Goal: Task Accomplishment & Management: Complete application form

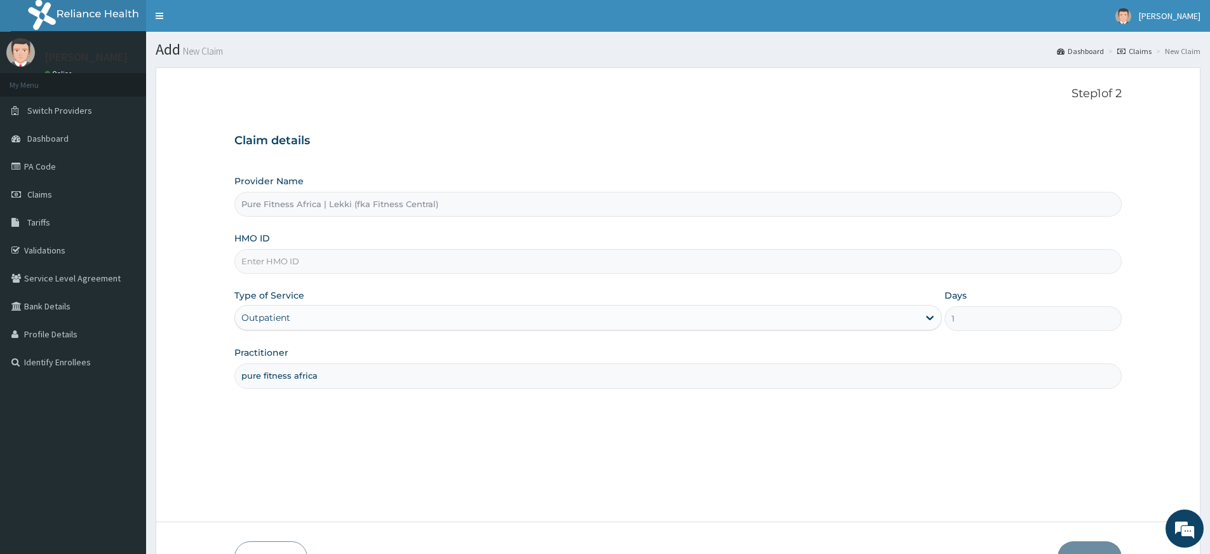
click at [300, 267] on input "HMO ID" at bounding box center [677, 261] width 887 height 25
type input "OKR/10024/A"
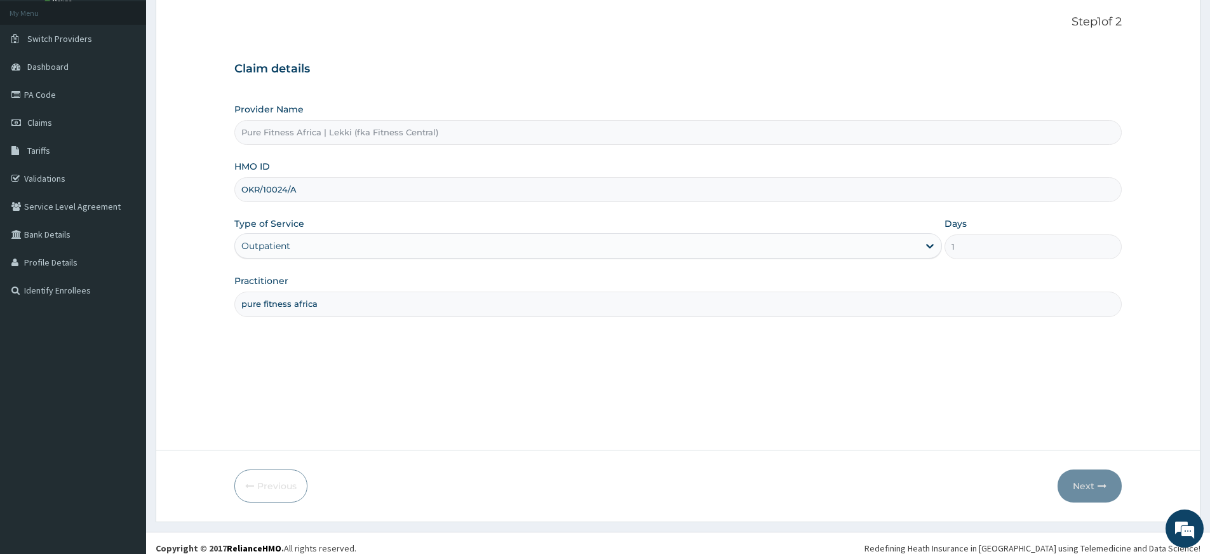
scroll to position [82, 0]
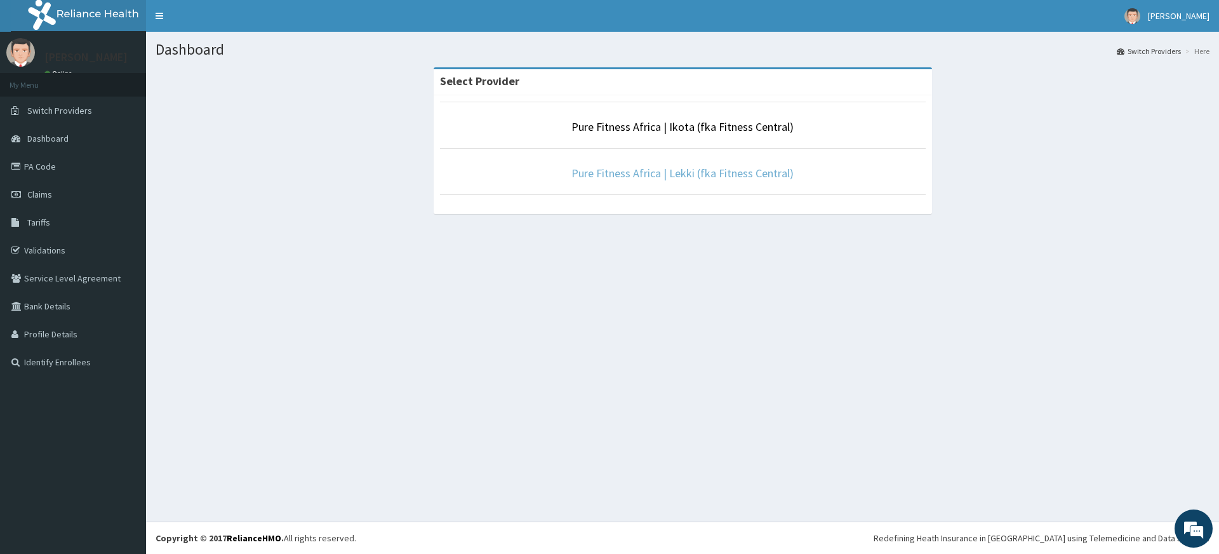
click at [686, 172] on link "Pure Fitness Africa | Lekki (fka Fitness Central)" at bounding box center [683, 173] width 222 height 15
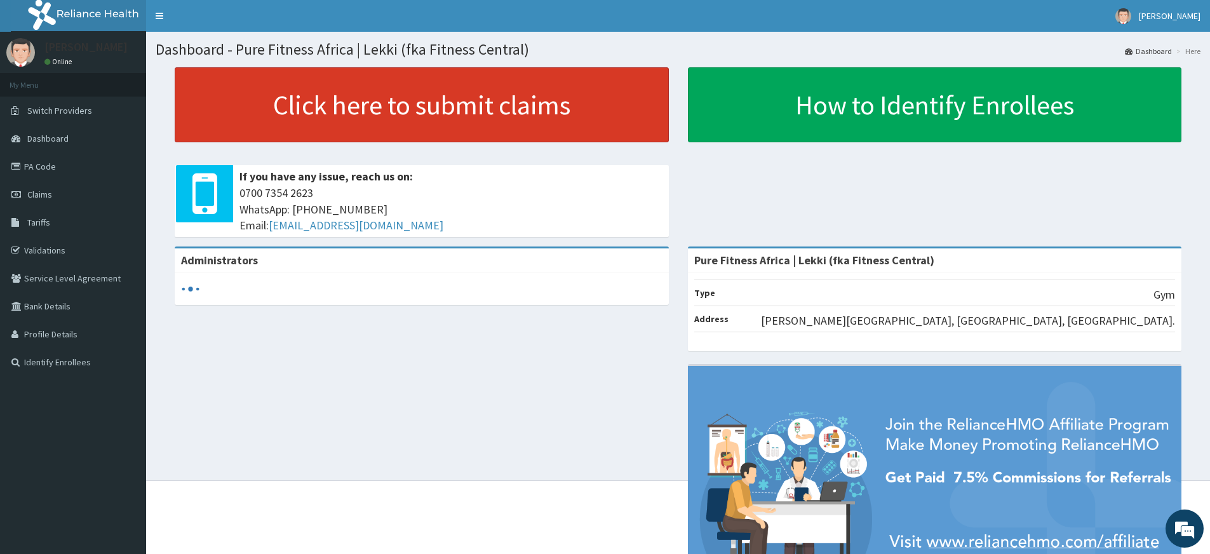
click at [526, 125] on link "Click here to submit claims" at bounding box center [422, 104] width 494 height 75
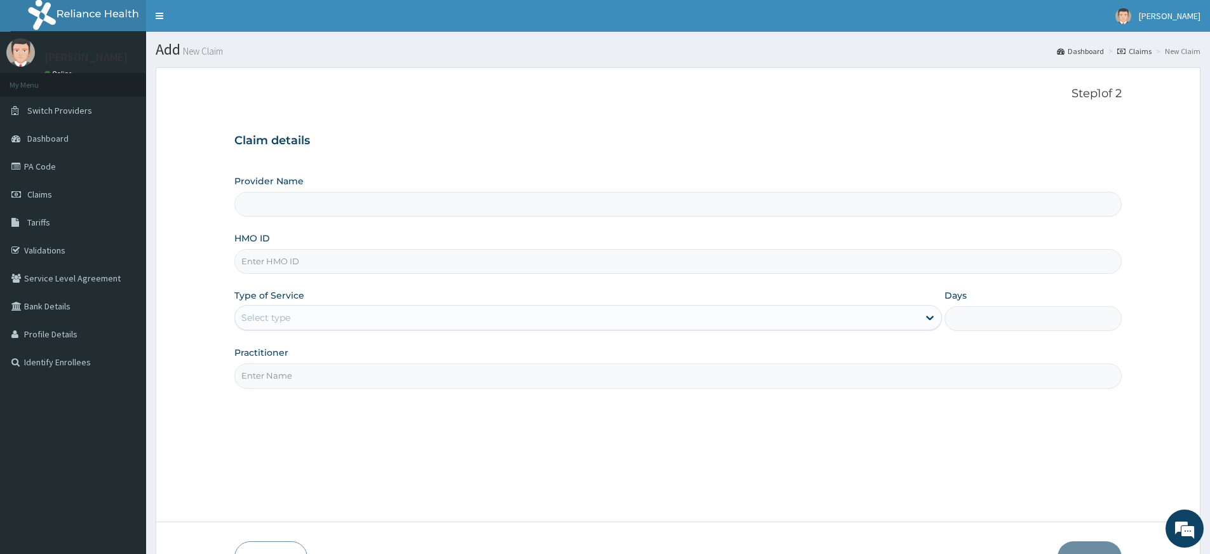
click at [315, 380] on input "Practitioner" at bounding box center [677, 375] width 887 height 25
type input "Pure Fitness Africa | Lekki (fka Fitness Central)"
type input "1"
type input "pure fitness africa"
click at [280, 260] on input "HMO ID" at bounding box center [677, 261] width 887 height 25
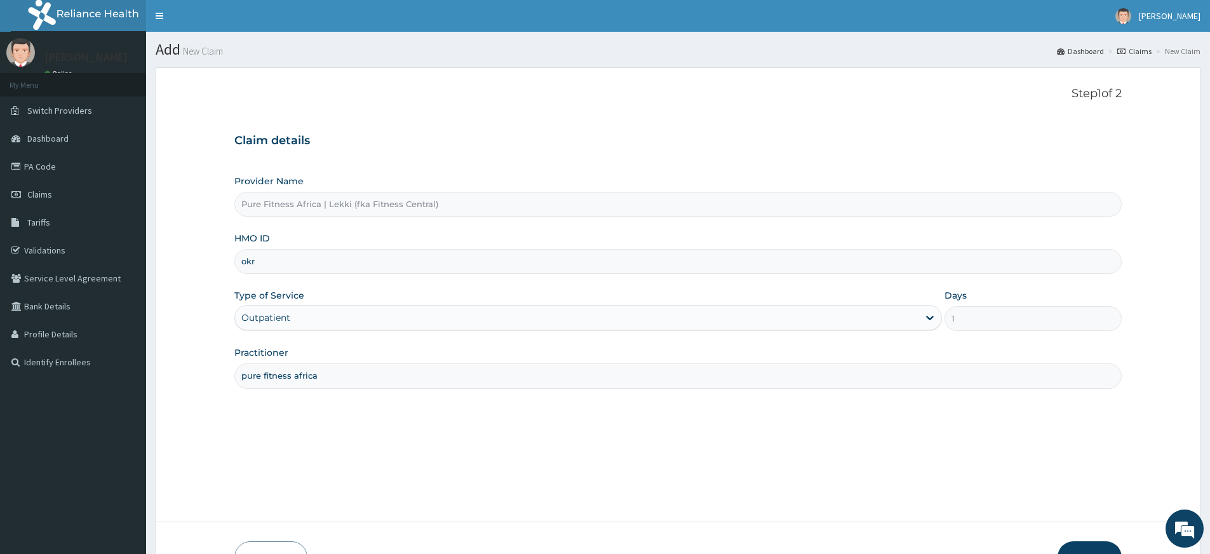
type input "OKR/10024/A"
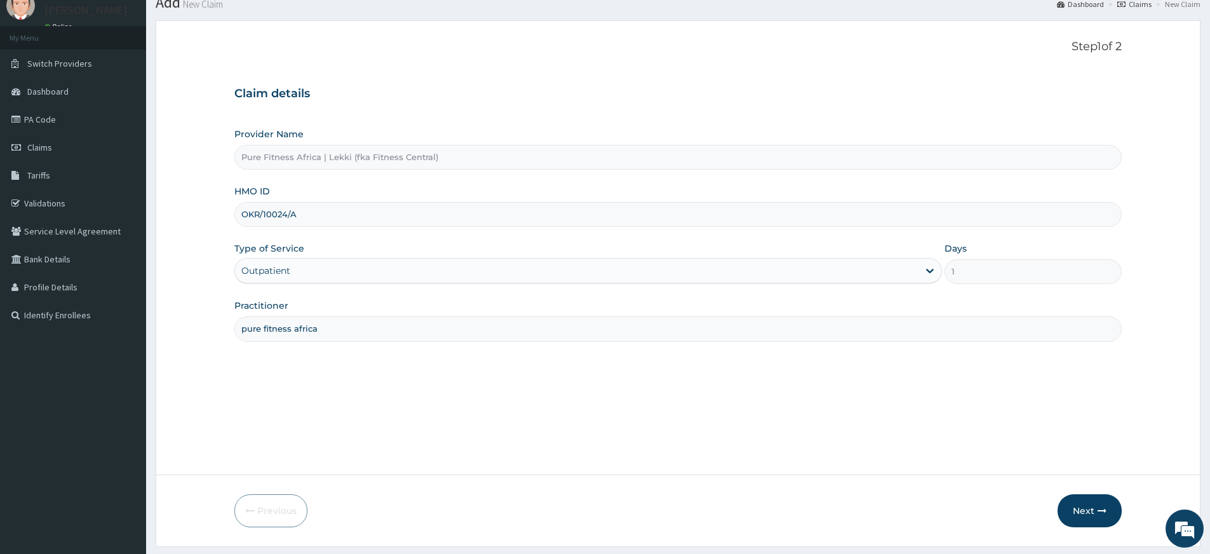
scroll to position [82, 0]
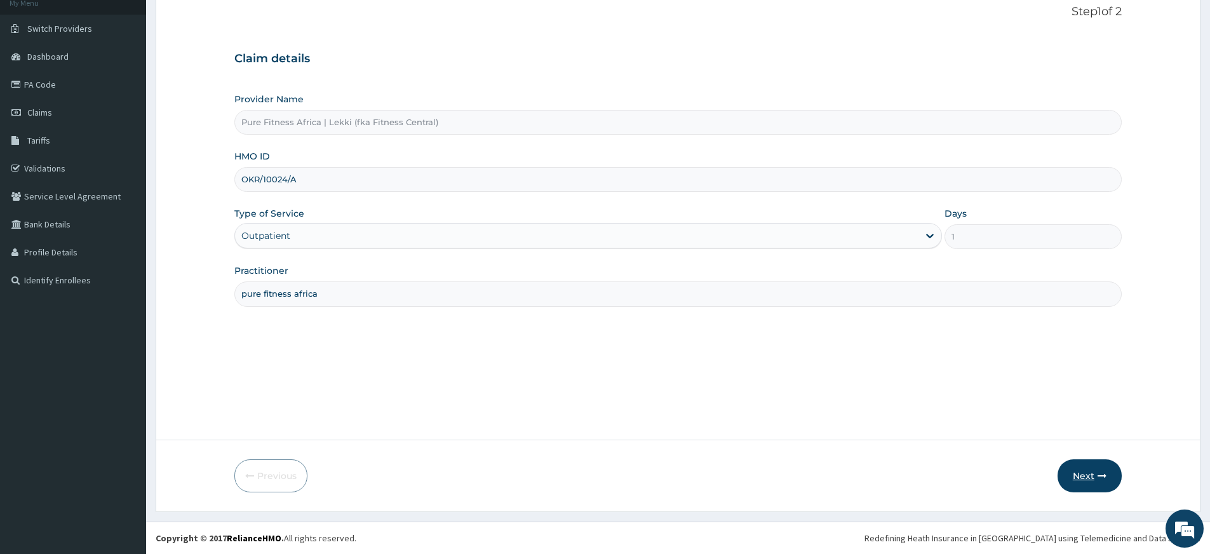
click at [1097, 474] on icon "button" at bounding box center [1101, 475] width 9 height 9
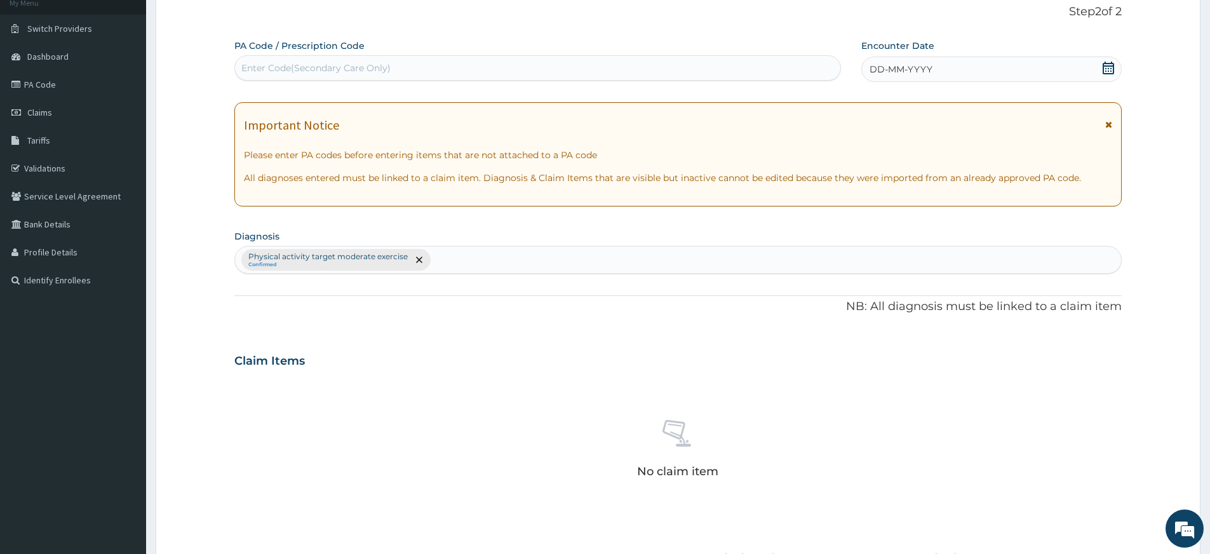
click at [600, 70] on div "Enter Code(Secondary Care Only)" at bounding box center [537, 68] width 605 height 20
type input "PA/D0CC3F"
click at [986, 64] on div "DD-MM-YYYY" at bounding box center [991, 69] width 260 height 25
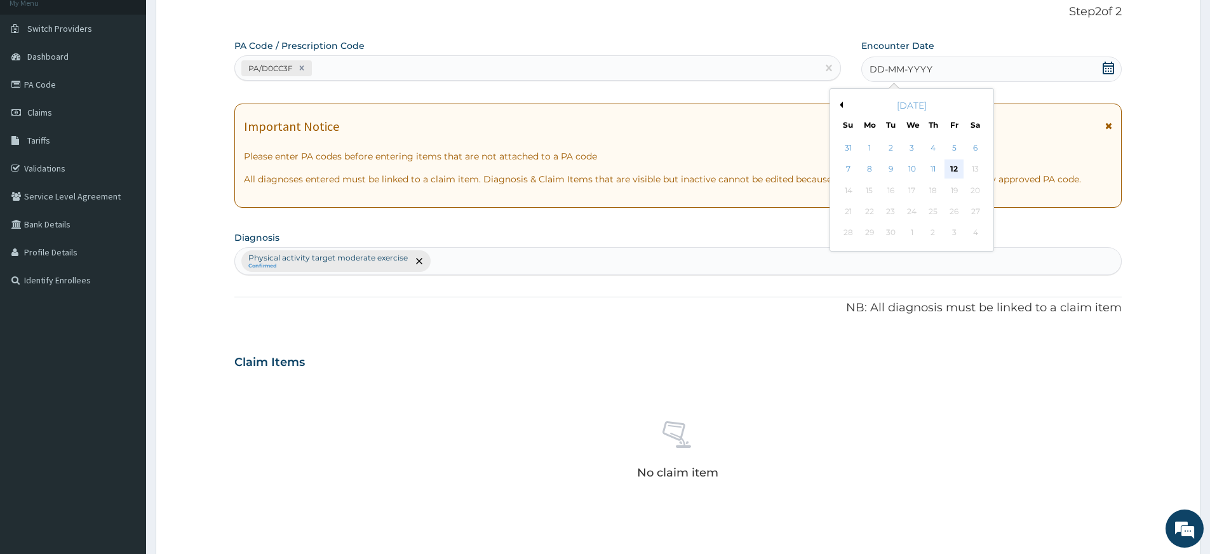
click at [954, 170] on div "12" at bounding box center [954, 169] width 19 height 19
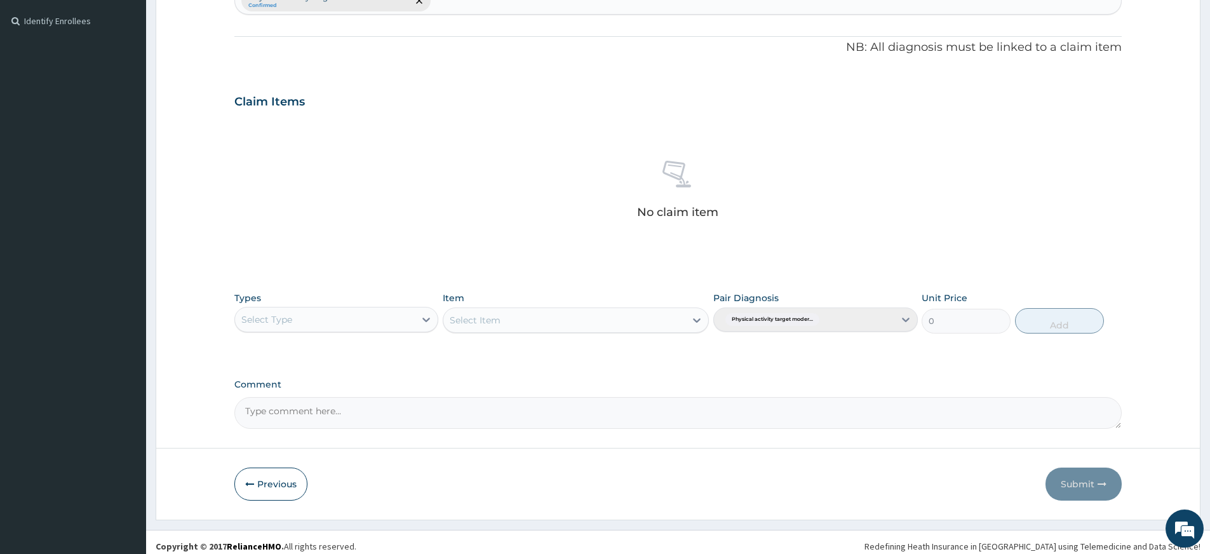
scroll to position [349, 0]
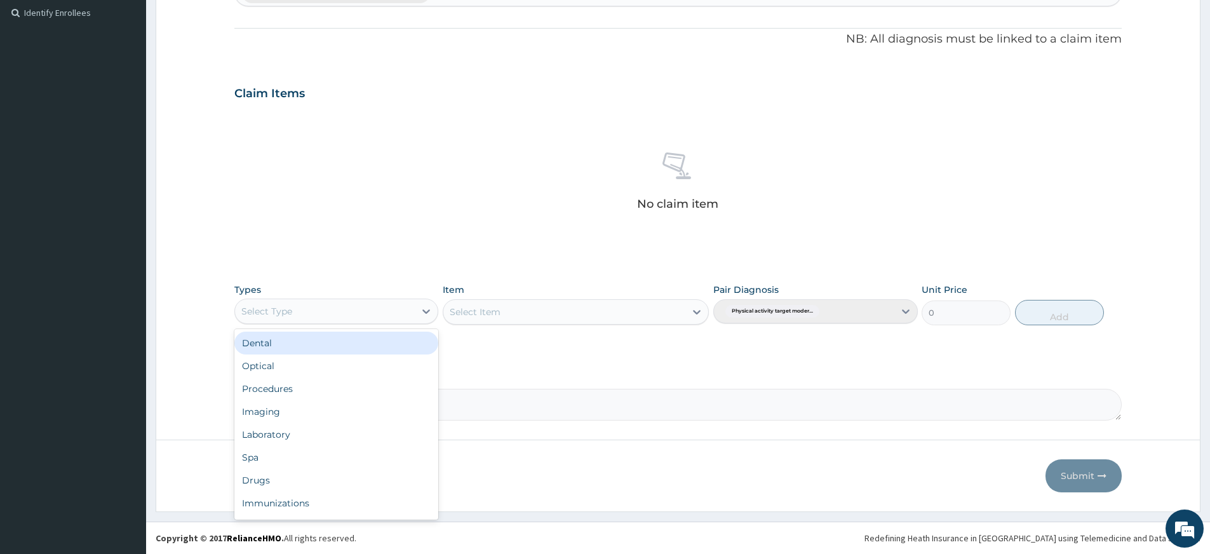
click at [344, 302] on div "Select Type" at bounding box center [325, 311] width 180 height 20
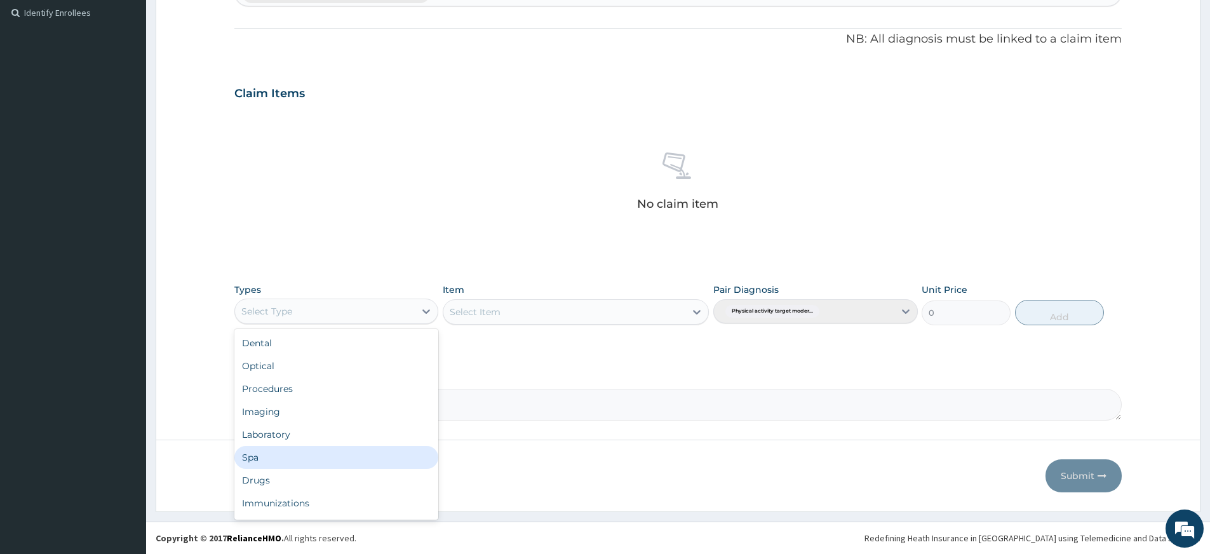
scroll to position [43, 0]
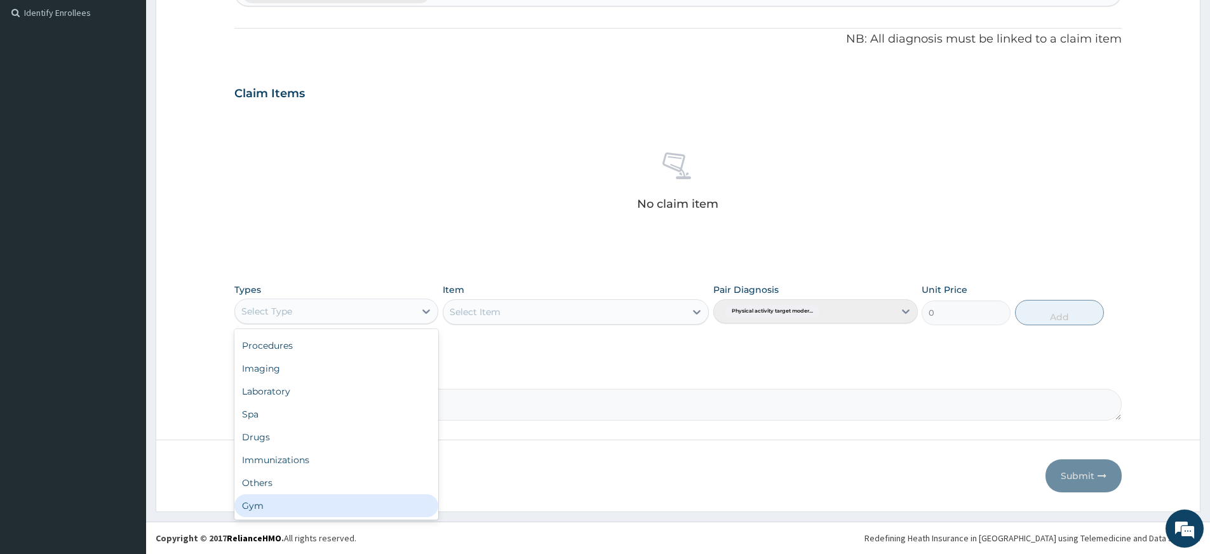
click at [346, 504] on div "Gym" at bounding box center [336, 505] width 204 height 23
click at [613, 307] on div "Select Item" at bounding box center [564, 312] width 242 height 20
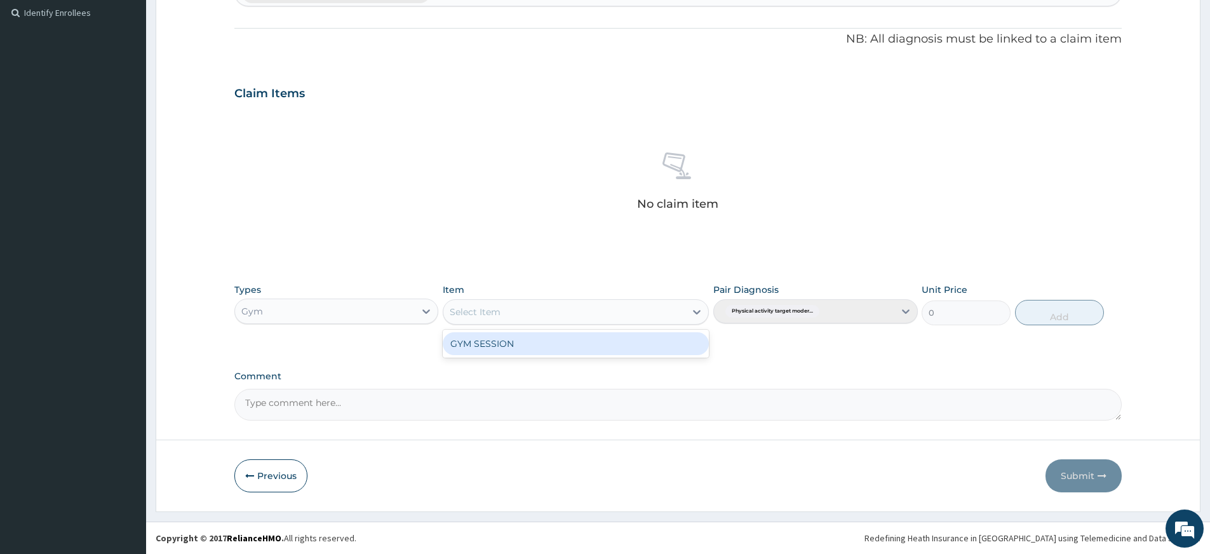
click at [599, 350] on div "GYM SESSION" at bounding box center [576, 343] width 266 height 23
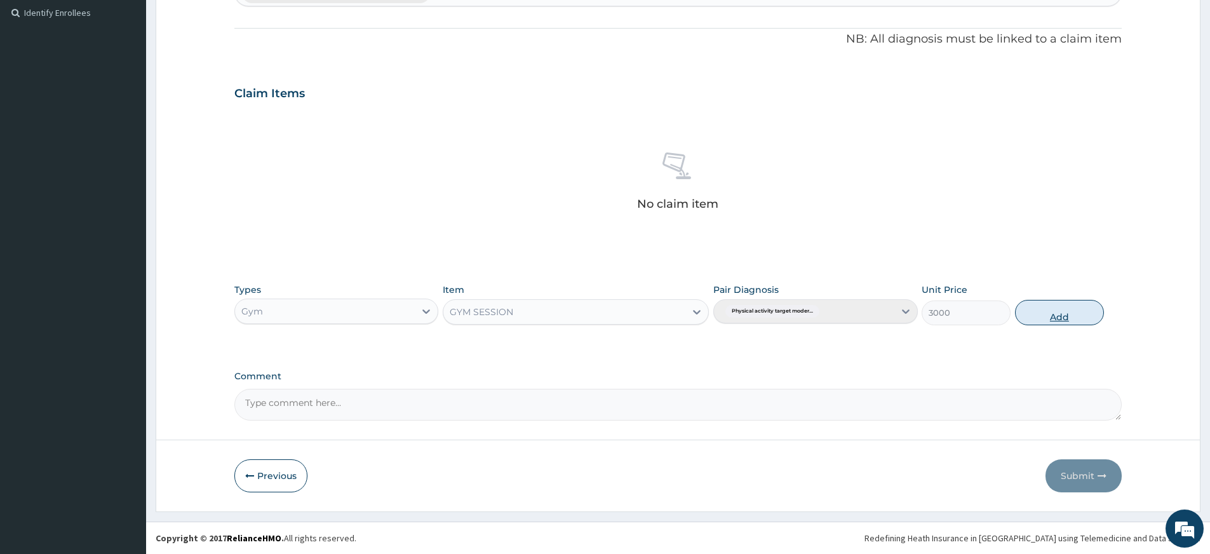
click at [1075, 311] on button "Add" at bounding box center [1059, 312] width 89 height 25
type input "0"
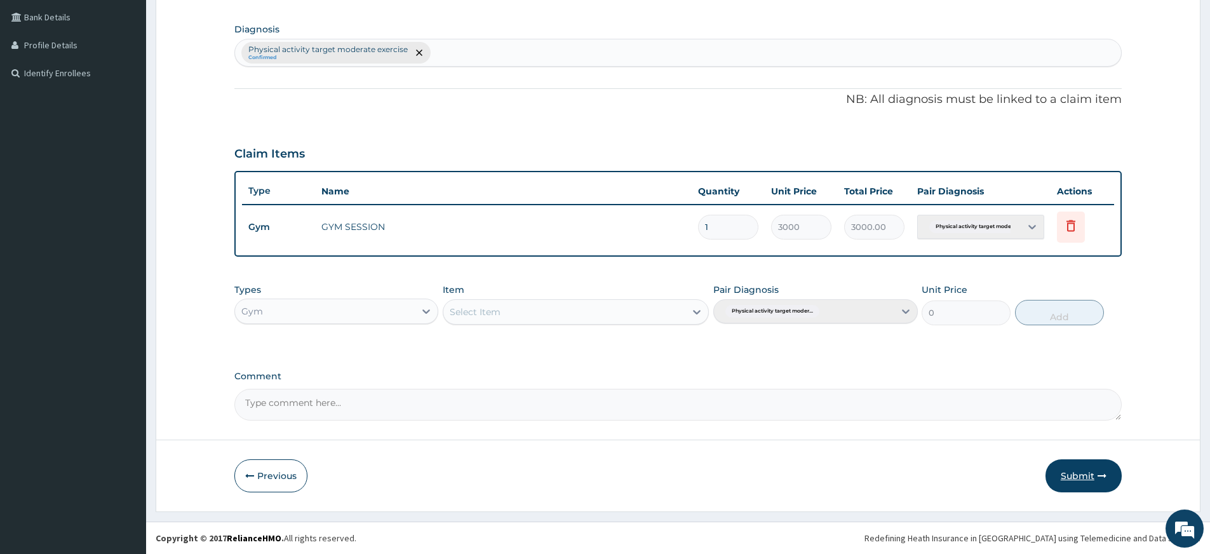
click at [1096, 469] on button "Submit" at bounding box center [1083, 475] width 76 height 33
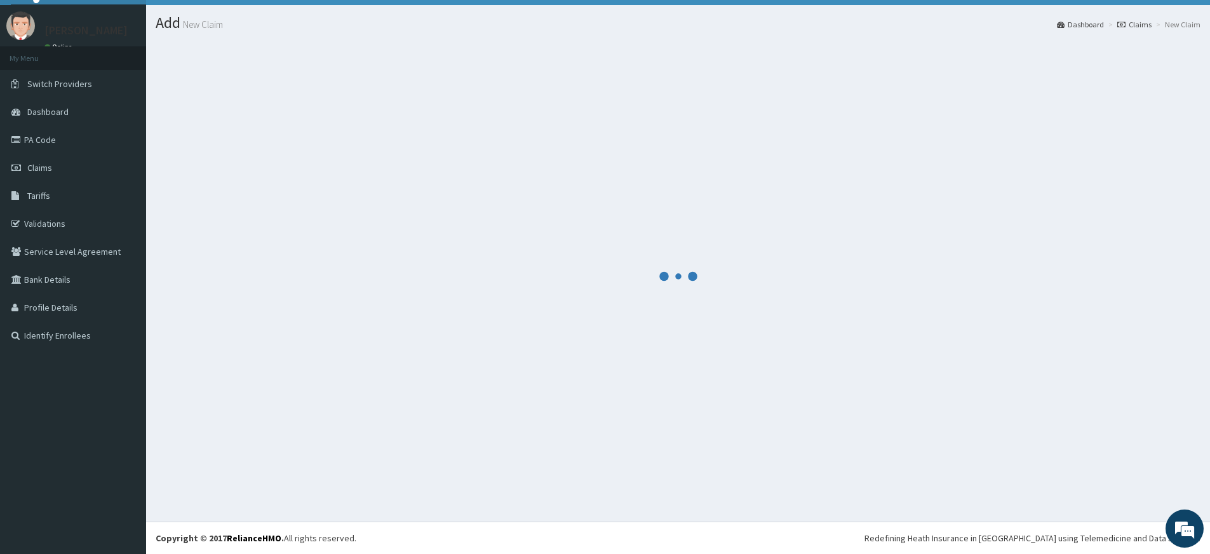
scroll to position [289, 0]
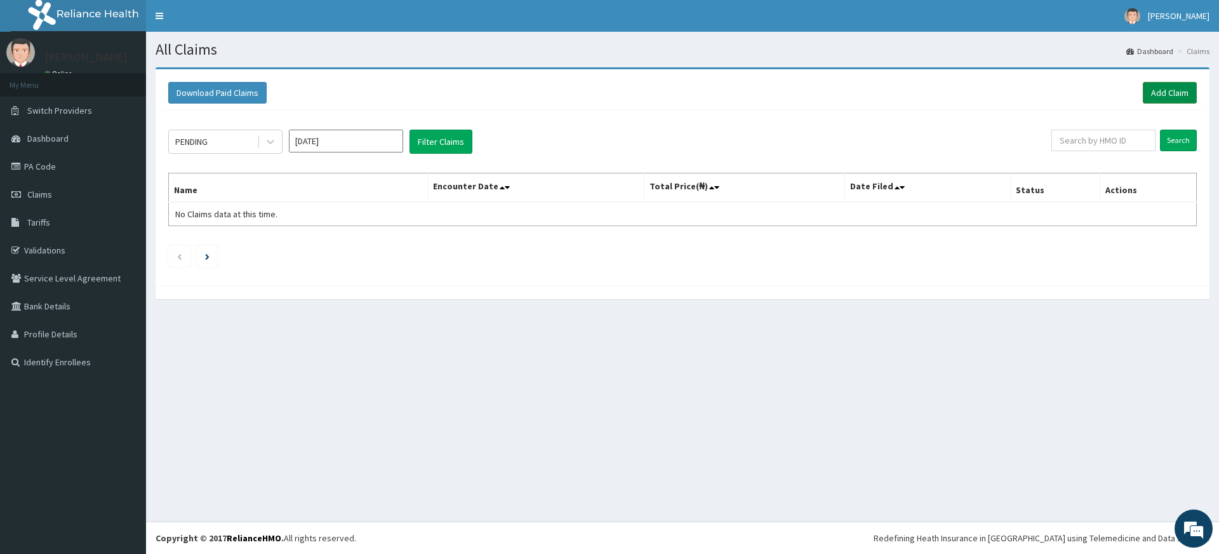
click at [1182, 98] on link "Add Claim" at bounding box center [1170, 93] width 54 height 22
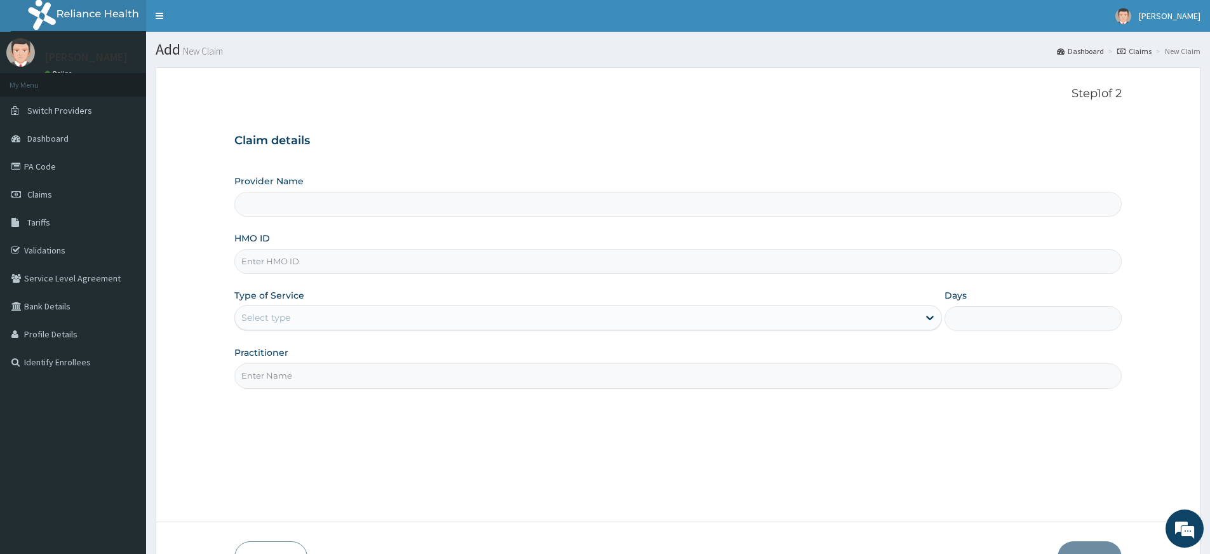
click at [260, 371] on input "Practitioner" at bounding box center [677, 375] width 887 height 25
type input "pure fitness africa"
type input "Pure Fitness Africa | Lekki (fka Fitness Central)"
type input "1"
click at [256, 262] on input "HMO ID" at bounding box center [677, 261] width 887 height 25
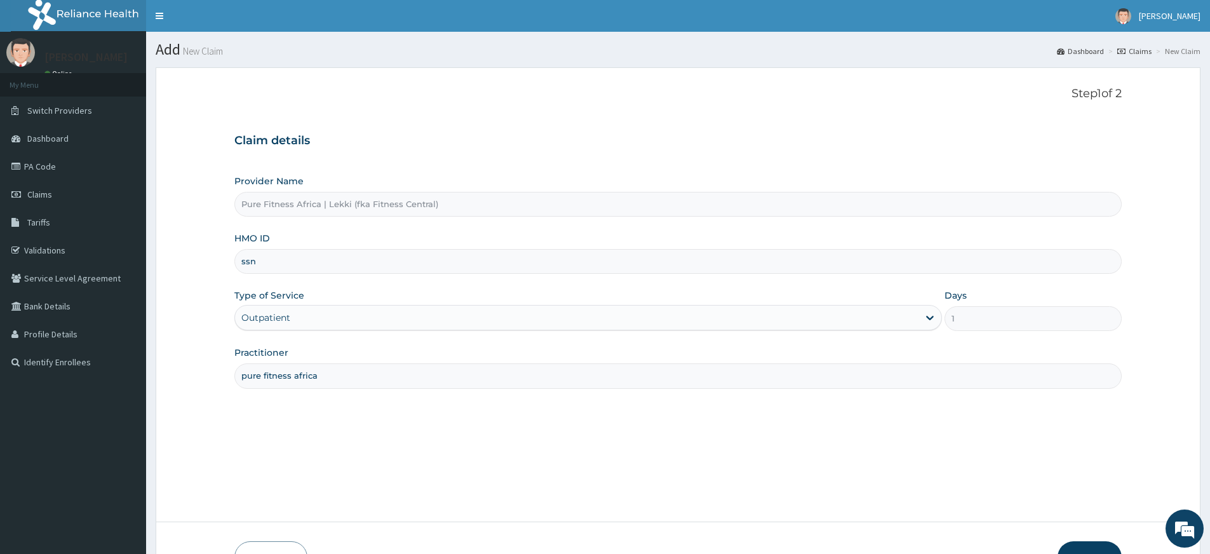
type input "ssn/10462/a"
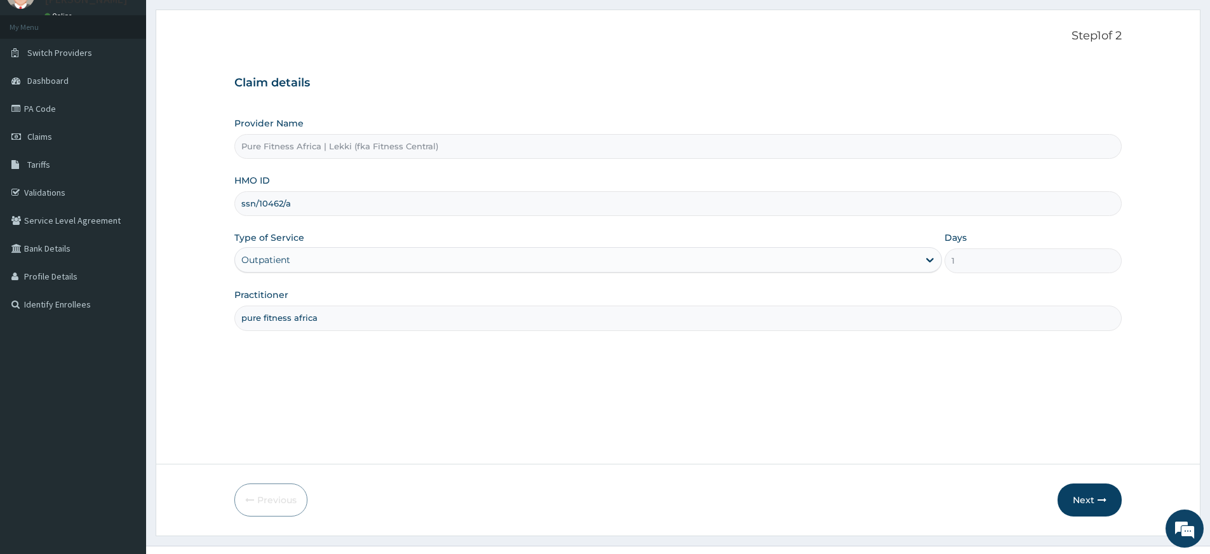
scroll to position [82, 0]
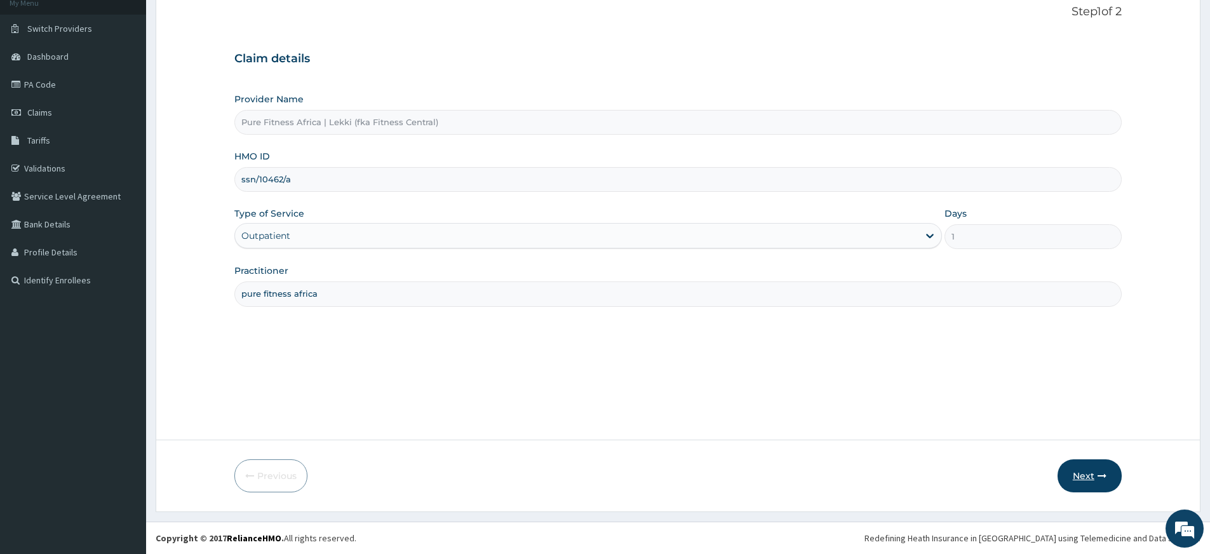
click at [1094, 475] on button "Next" at bounding box center [1089, 475] width 64 height 33
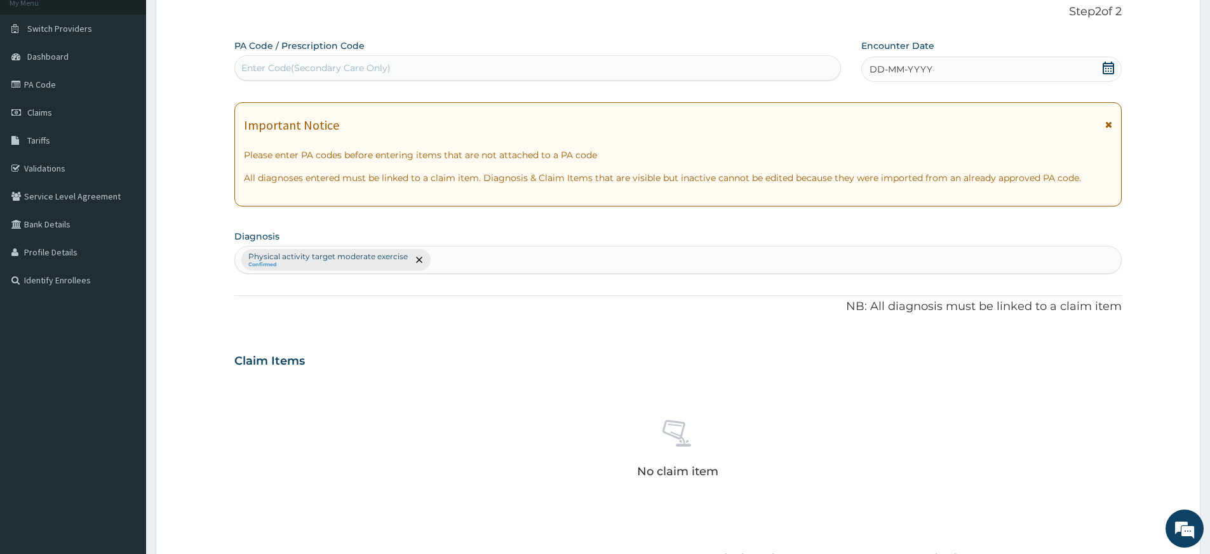
click at [966, 64] on div "DD-MM-YYYY" at bounding box center [991, 69] width 260 height 25
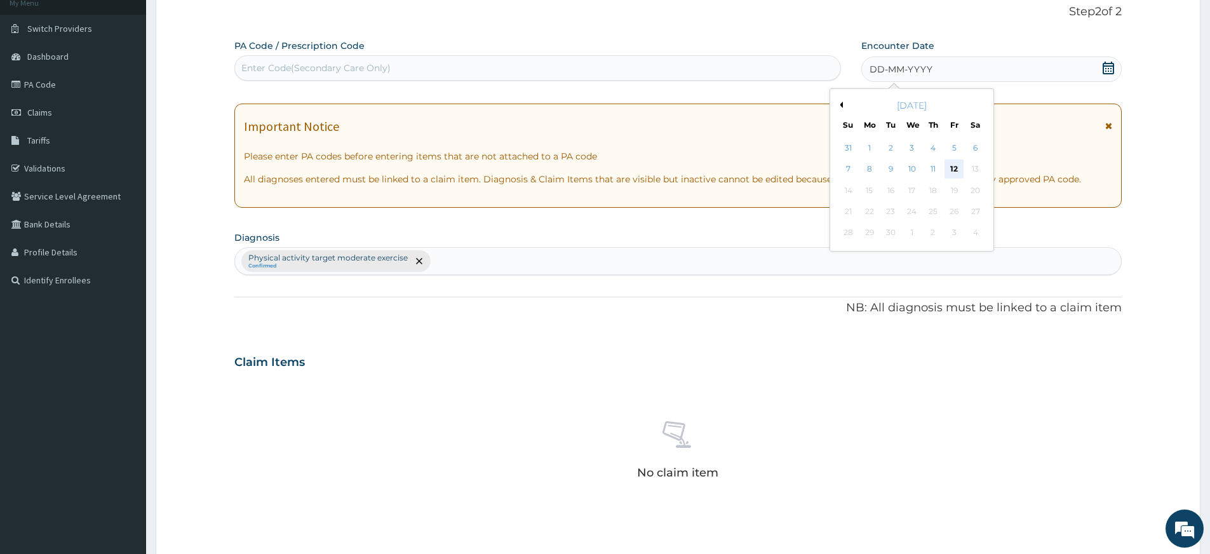
click at [954, 174] on div "12" at bounding box center [954, 169] width 19 height 19
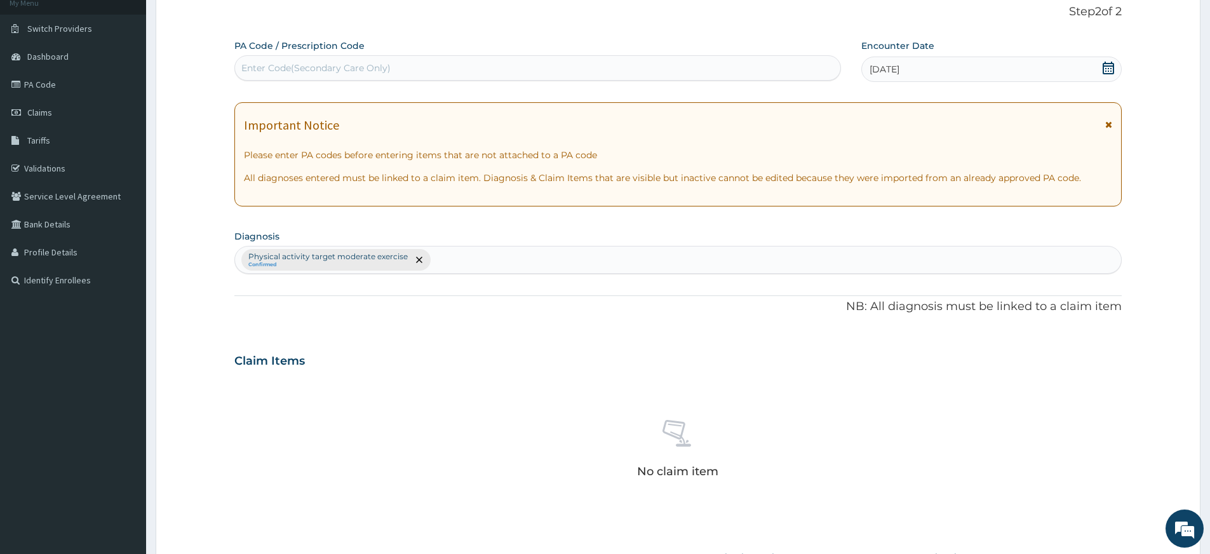
click at [575, 64] on div "Enter Code(Secondary Care Only)" at bounding box center [537, 68] width 605 height 20
type input "PA/"
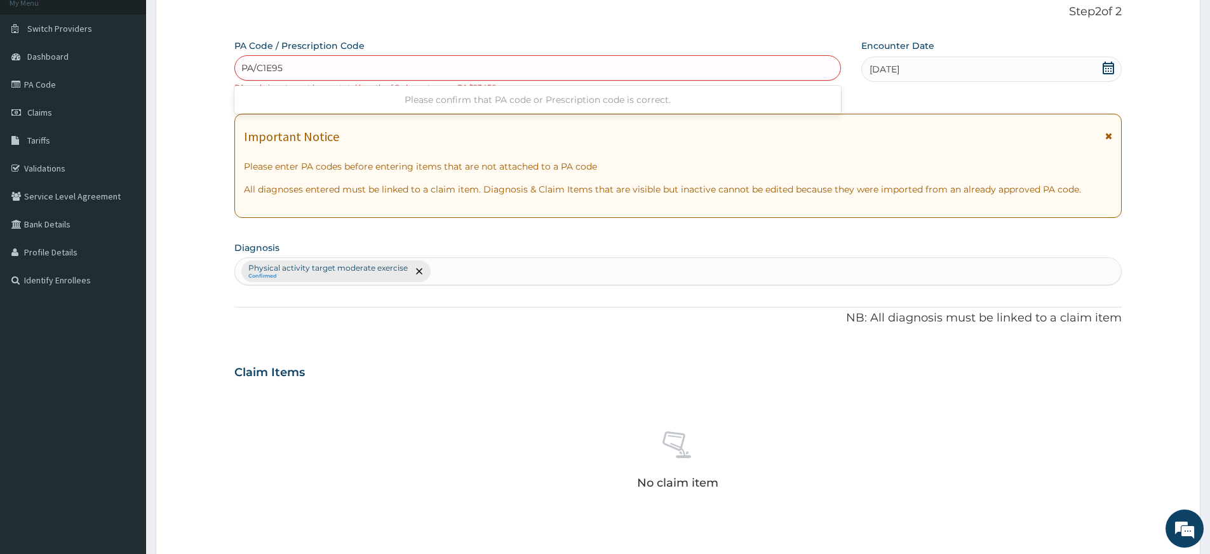
type input "PA/C1E95D"
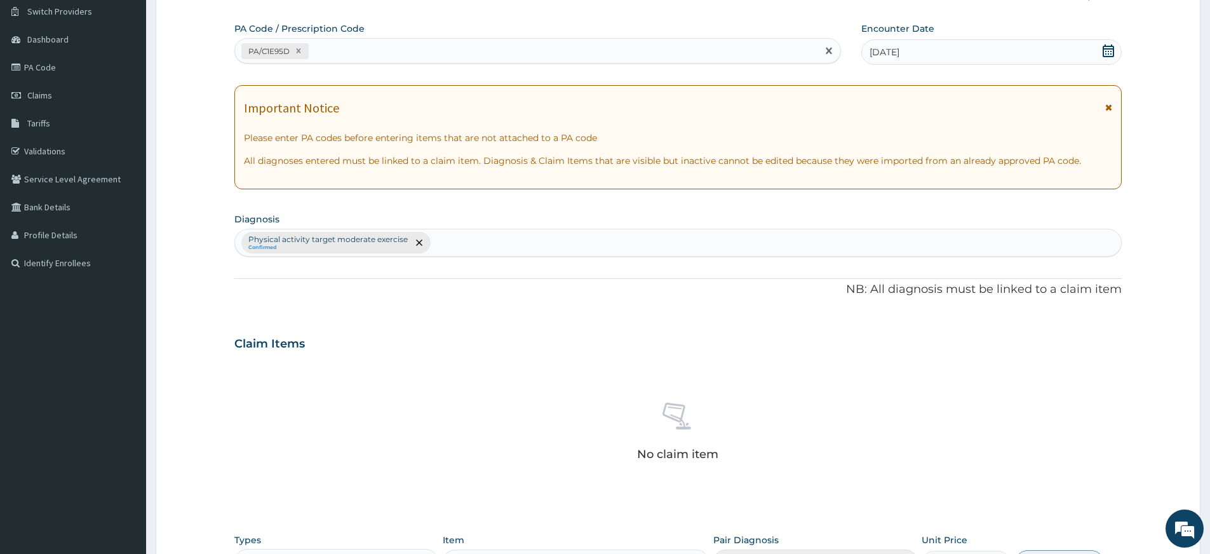
scroll to position [349, 0]
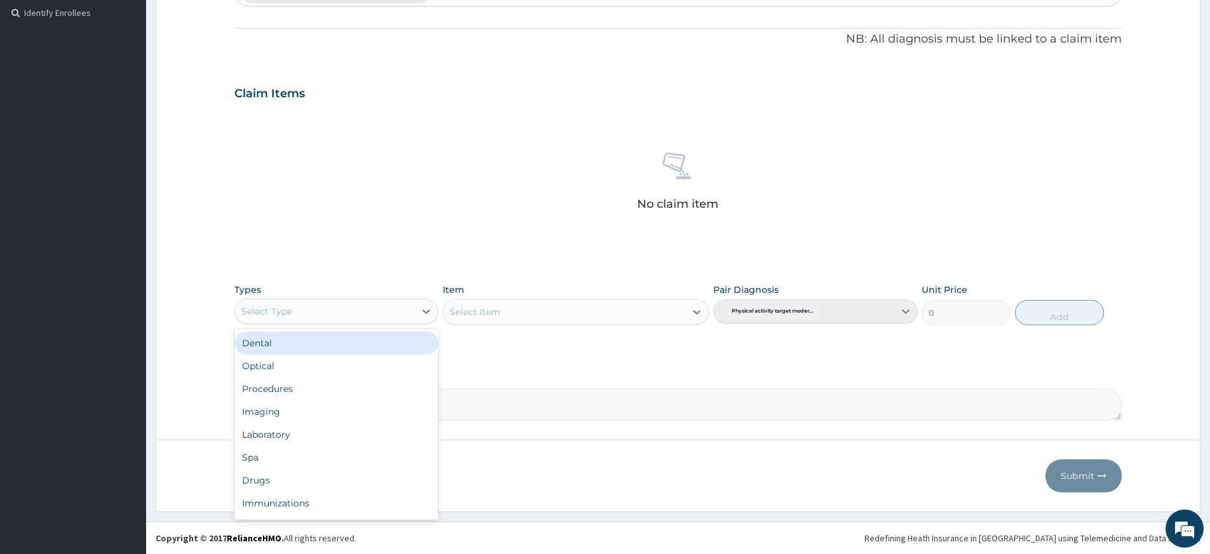
click at [384, 307] on div "Select Type" at bounding box center [325, 311] width 180 height 20
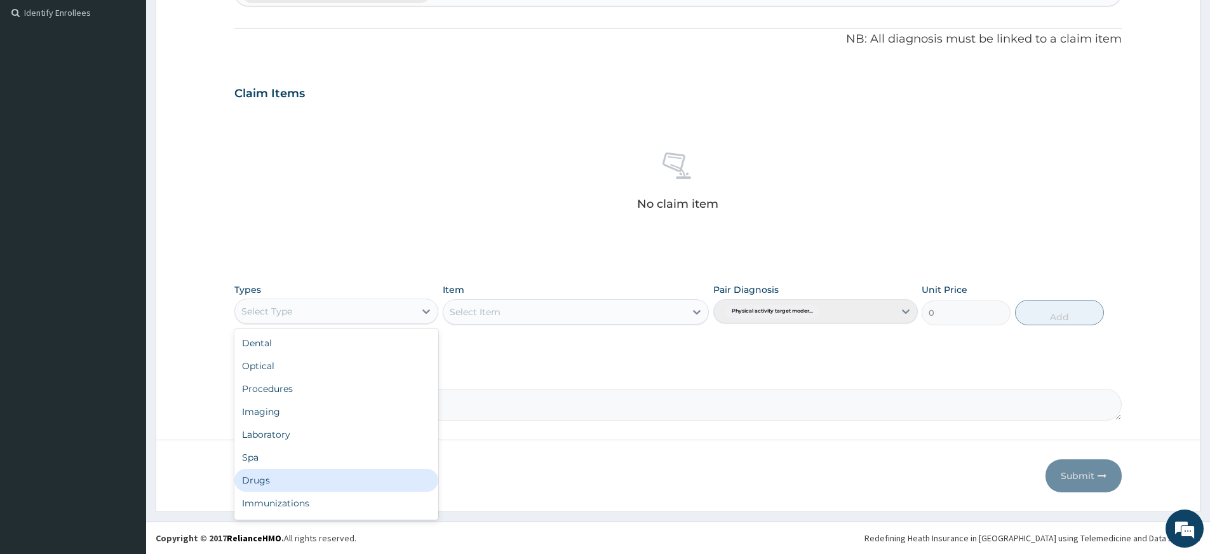
scroll to position [43, 0]
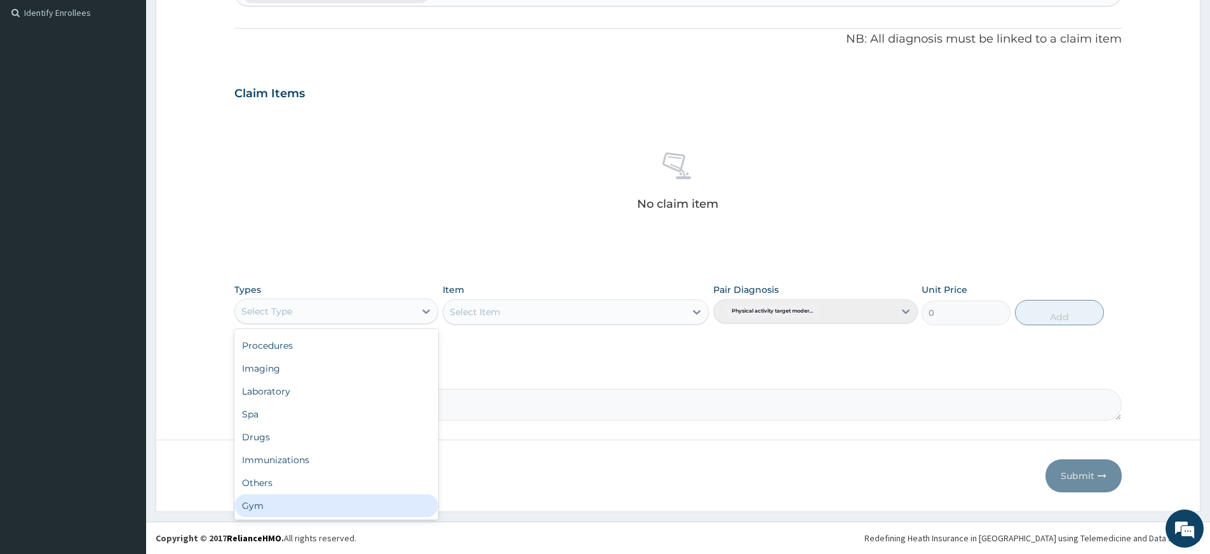
click at [290, 506] on div "Gym" at bounding box center [336, 505] width 204 height 23
click at [609, 307] on div "Select Item" at bounding box center [564, 312] width 242 height 20
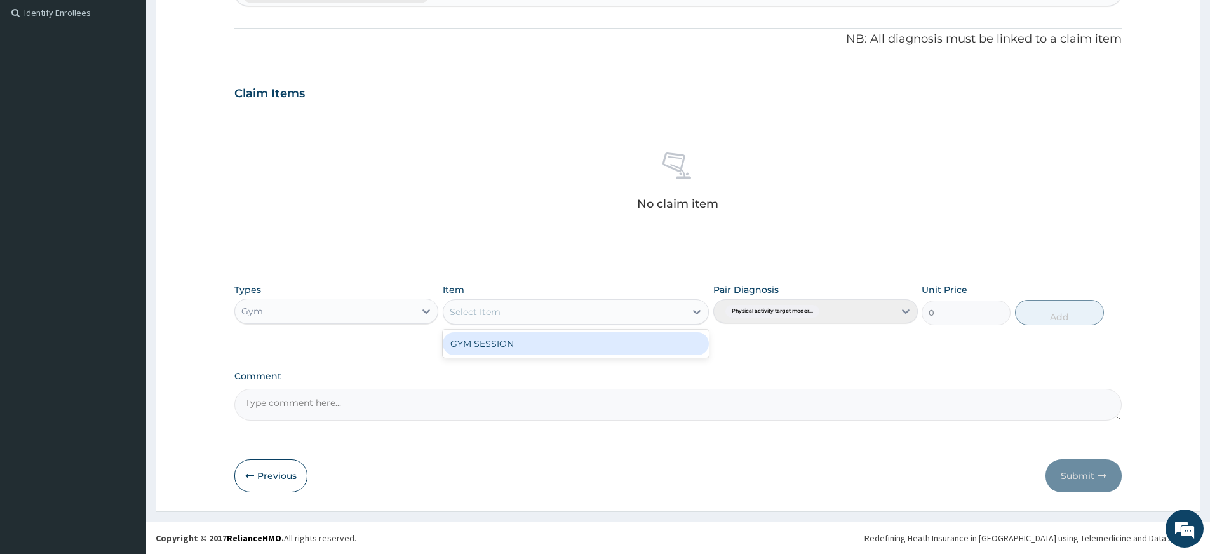
click at [613, 349] on div "GYM SESSION" at bounding box center [576, 343] width 266 height 23
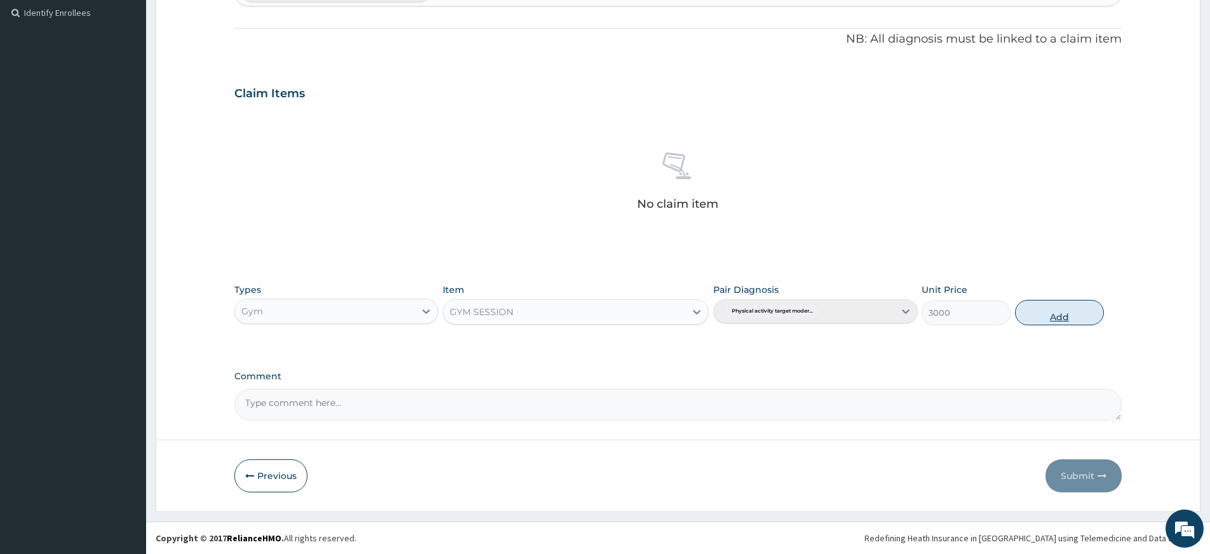
click at [1068, 308] on button "Add" at bounding box center [1059, 312] width 89 height 25
type input "0"
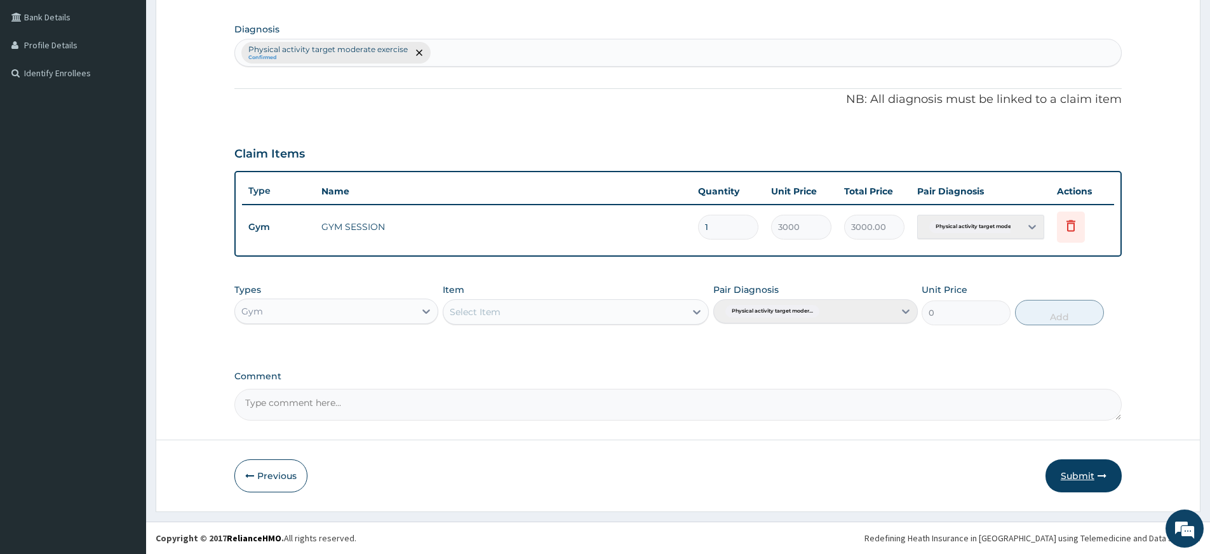
click at [1092, 481] on button "Submit" at bounding box center [1083, 475] width 76 height 33
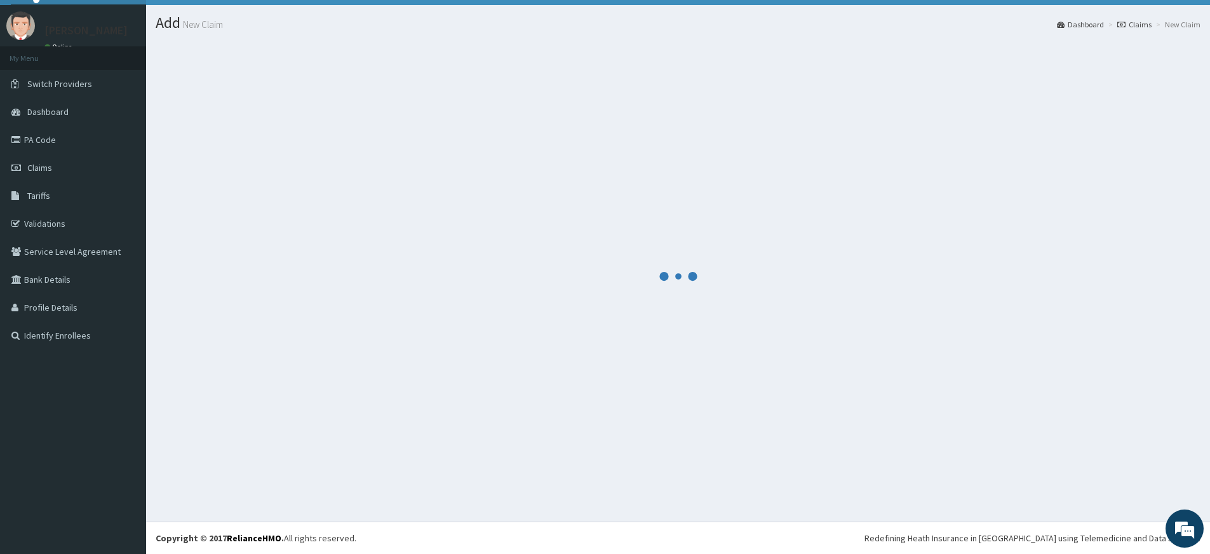
scroll to position [289, 0]
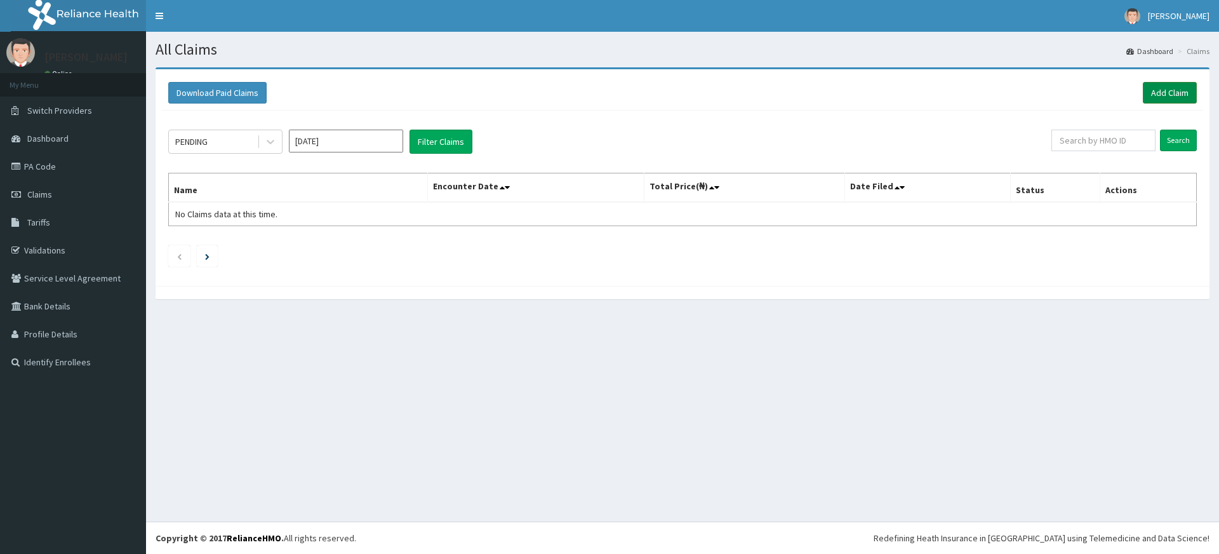
click at [1168, 96] on link "Add Claim" at bounding box center [1170, 93] width 54 height 22
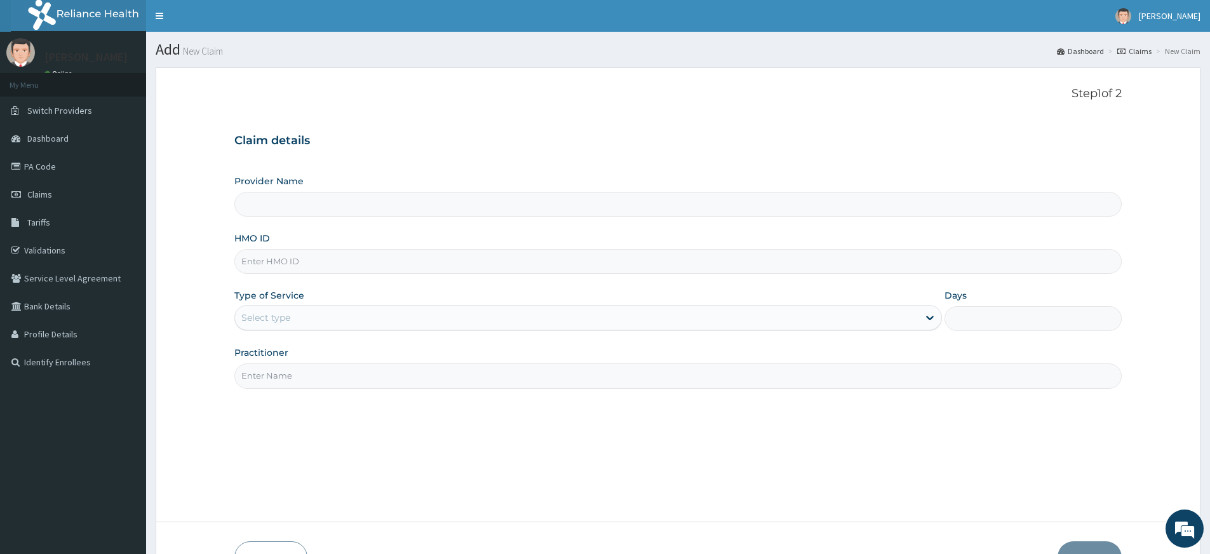
type input "Pure Fitness Africa | Lekki (fka Fitness Central)"
type input "1"
click at [361, 262] on input "HMO ID" at bounding box center [677, 261] width 887 height 25
type input "MGF/10001/A"
click at [405, 373] on input "Practitioner" at bounding box center [677, 375] width 887 height 25
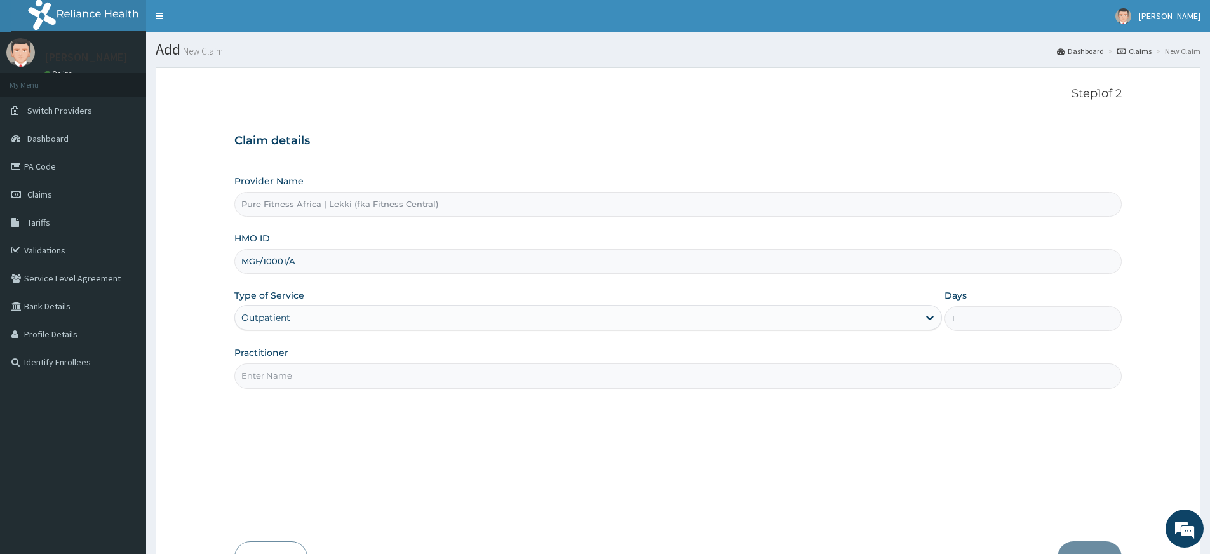
type input "pure fitness africa"
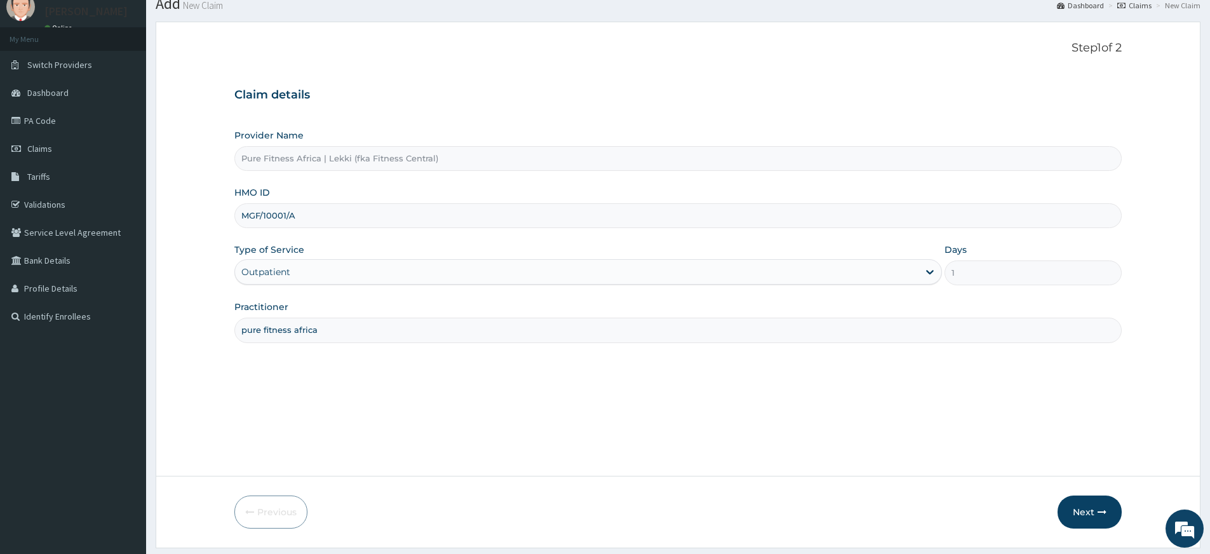
scroll to position [82, 0]
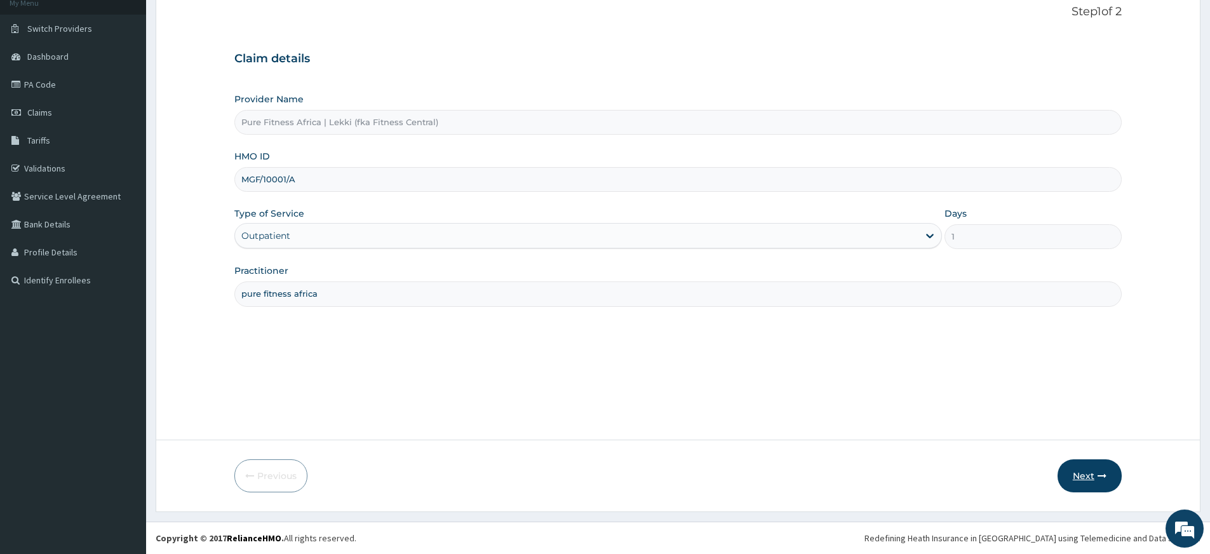
click at [1089, 473] on button "Next" at bounding box center [1089, 475] width 64 height 33
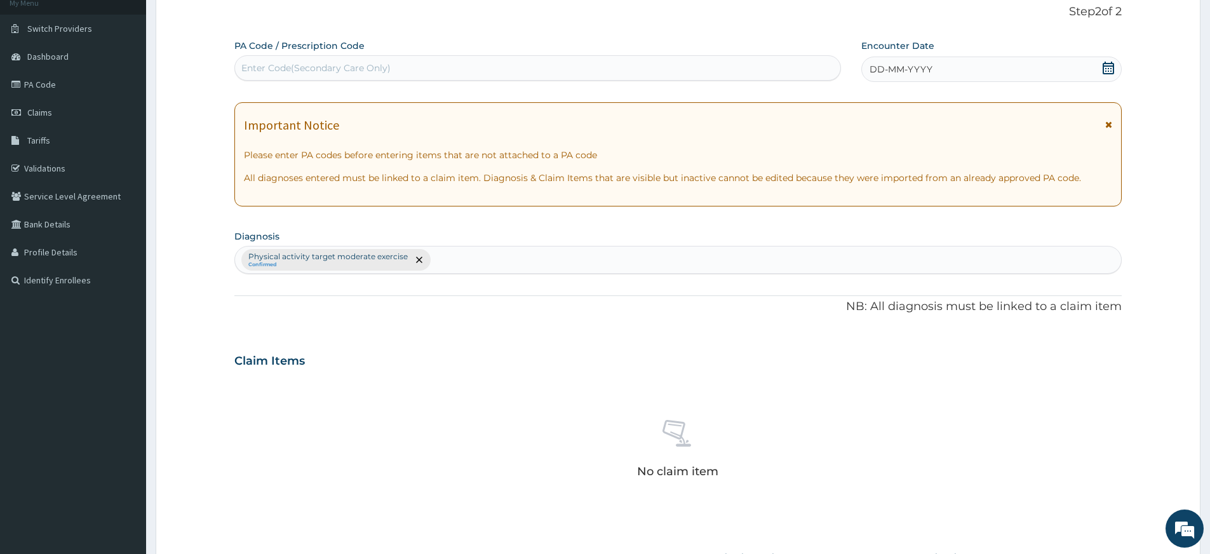
click at [1105, 69] on icon at bounding box center [1107, 68] width 11 height 13
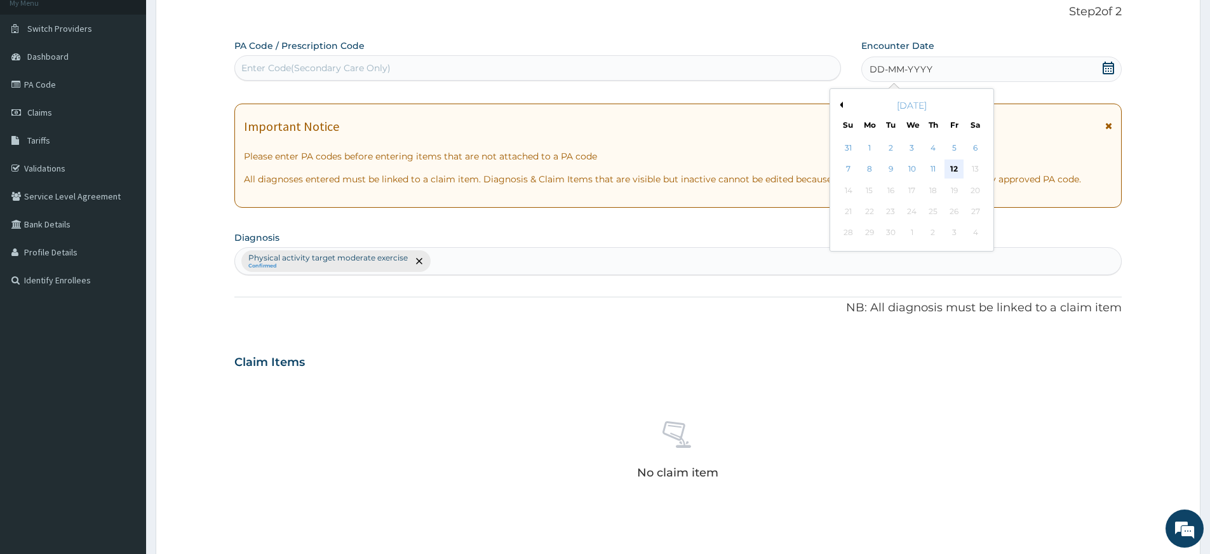
click at [953, 169] on div "12" at bounding box center [954, 169] width 19 height 19
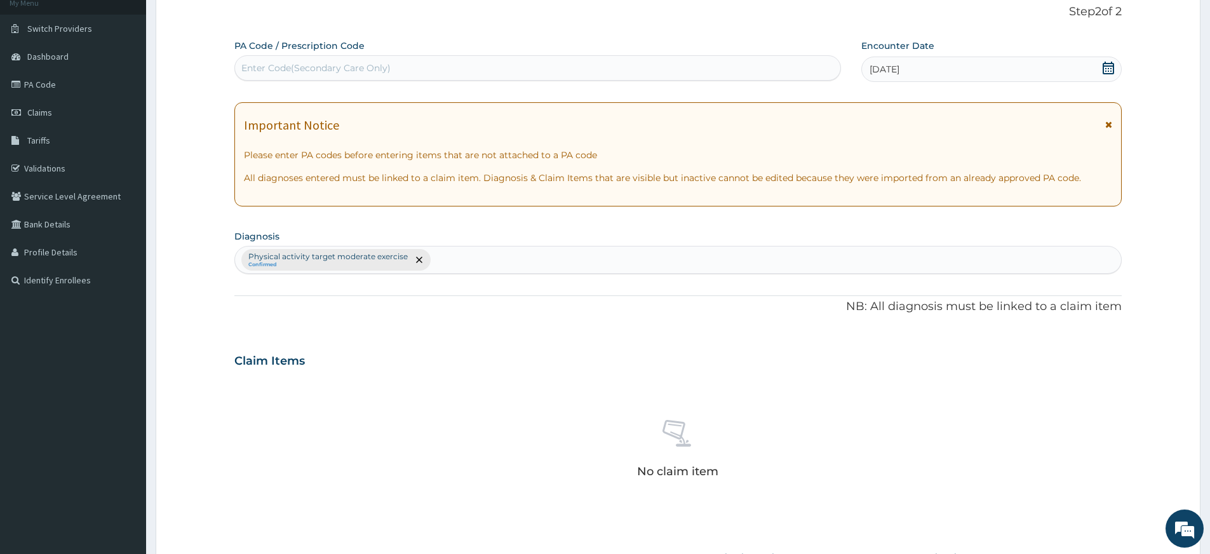
scroll to position [349, 0]
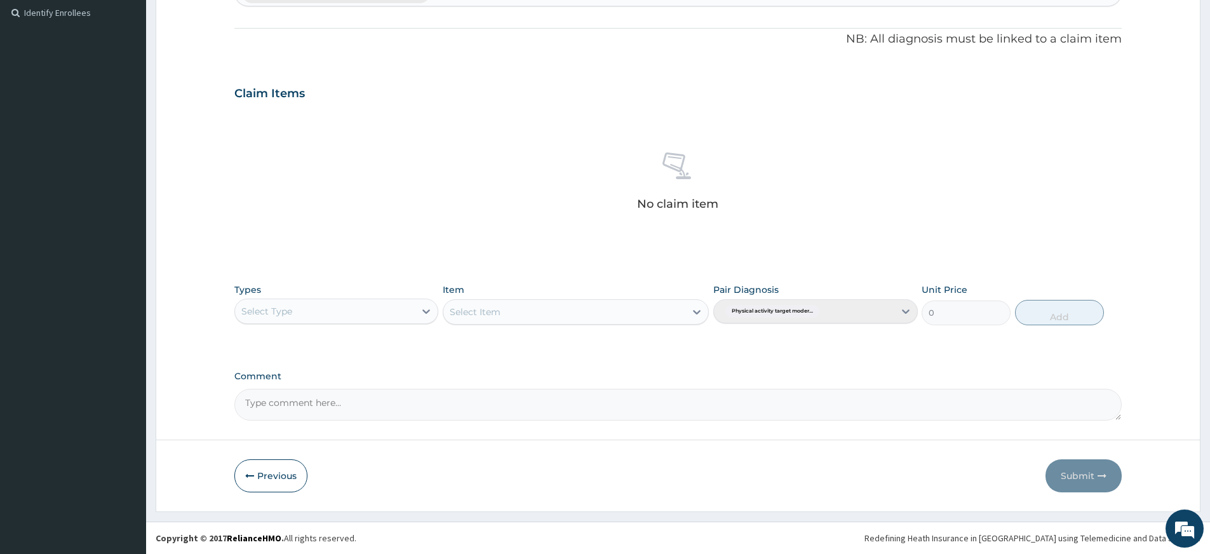
click at [368, 314] on div "Select Type" at bounding box center [325, 311] width 180 height 20
click at [319, 500] on div "Gym" at bounding box center [336, 505] width 204 height 23
click at [570, 311] on div "Select Item" at bounding box center [564, 312] width 242 height 20
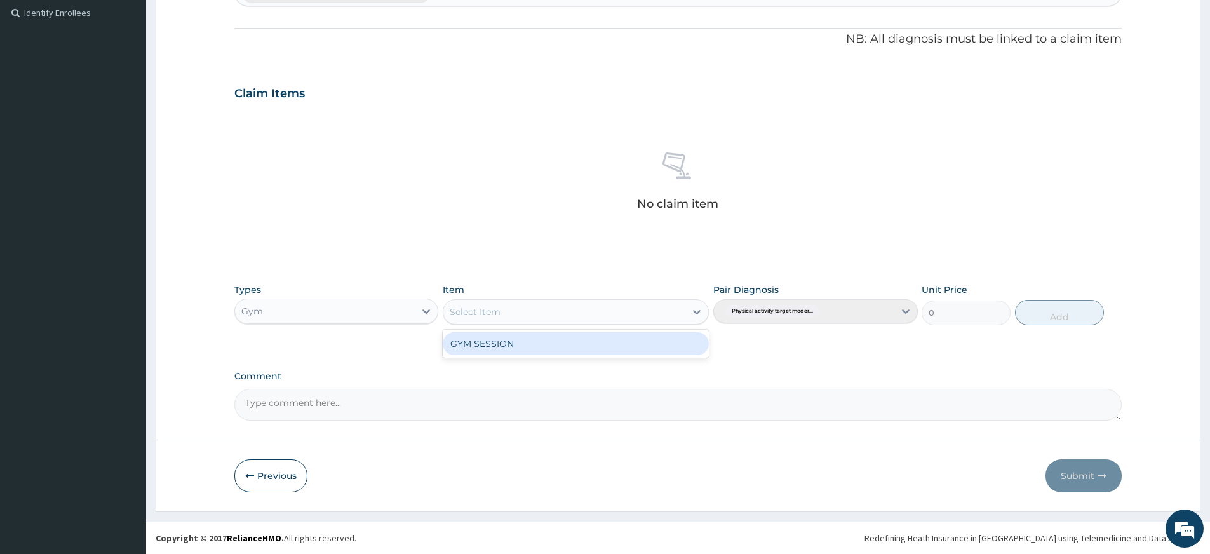
click at [563, 344] on div "GYM SESSION" at bounding box center [576, 343] width 266 height 23
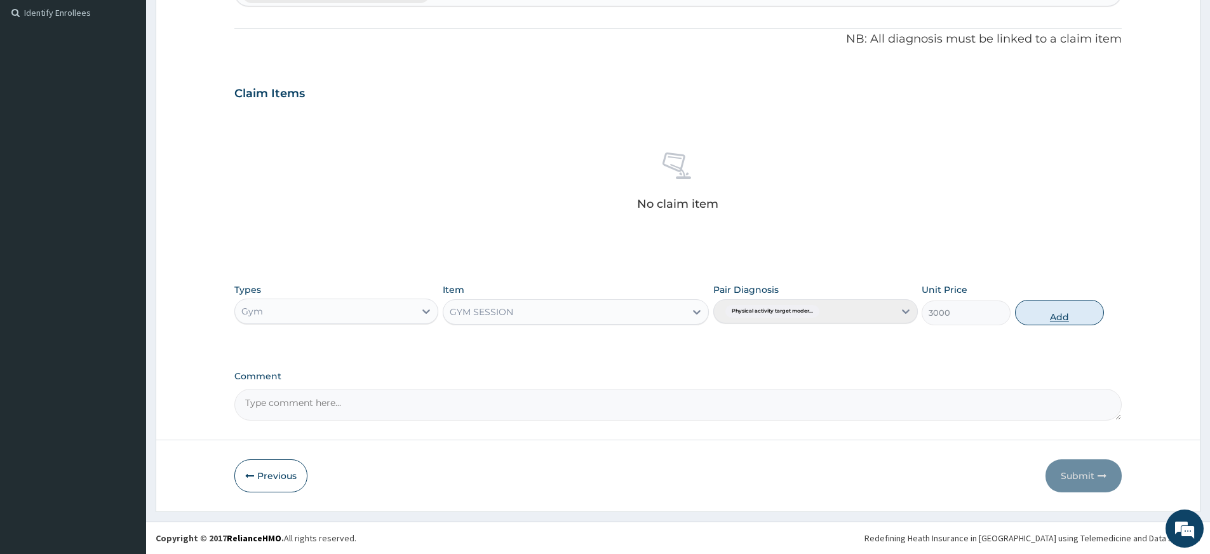
click at [1068, 311] on button "Add" at bounding box center [1059, 312] width 89 height 25
type input "0"
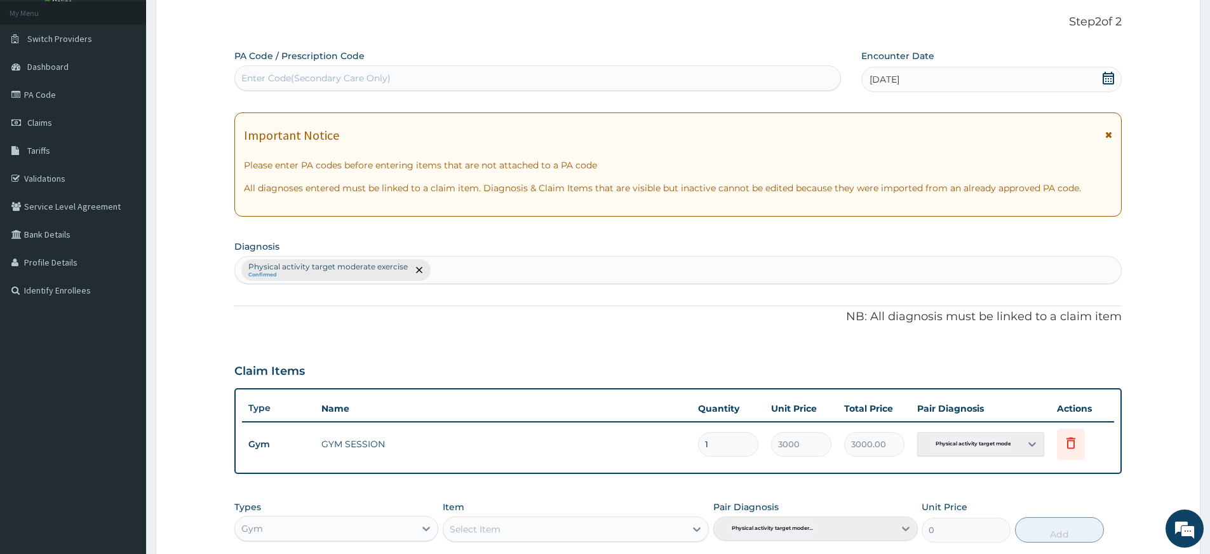
scroll to position [0, 0]
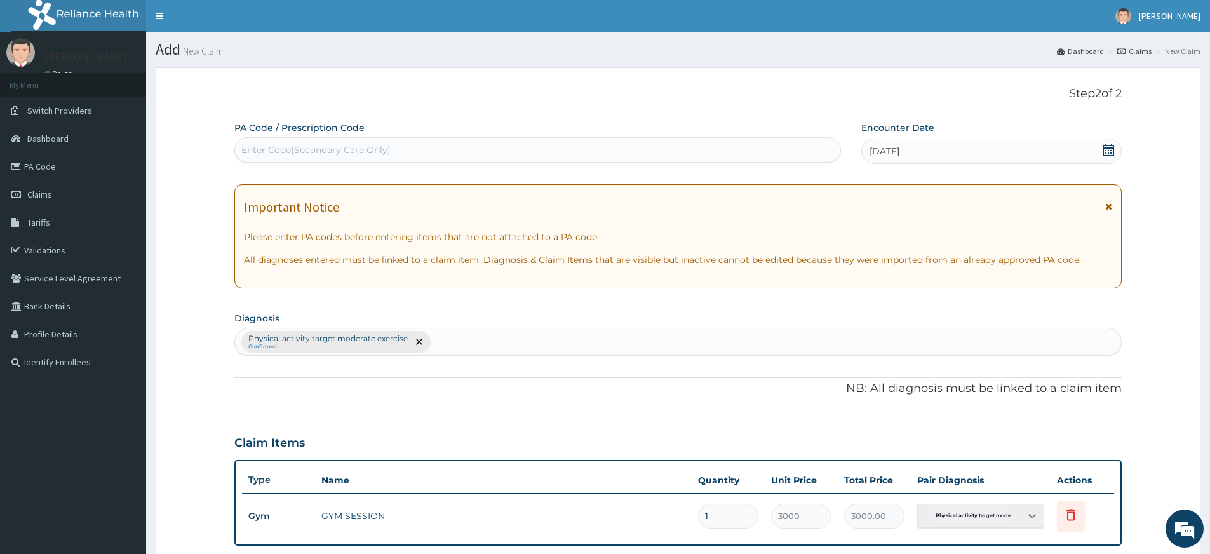
click at [558, 147] on div "Enter Code(Secondary Care Only)" at bounding box center [537, 150] width 605 height 20
type input "PA/CFF87B"
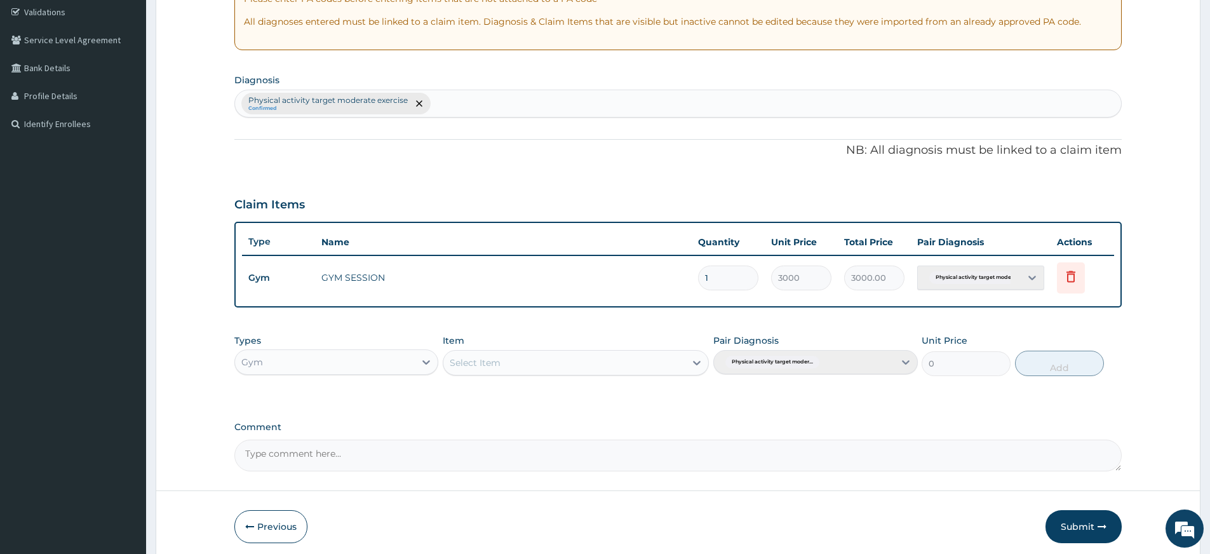
scroll to position [289, 0]
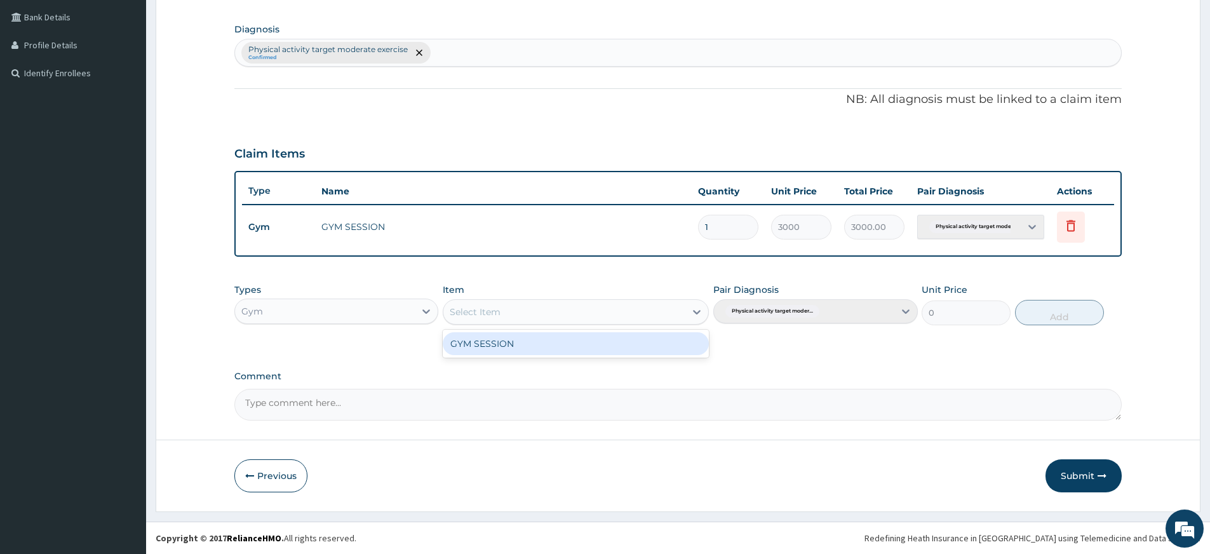
click at [653, 318] on div "Select Item" at bounding box center [564, 312] width 242 height 20
click at [601, 338] on div "GYM SESSION" at bounding box center [576, 343] width 266 height 23
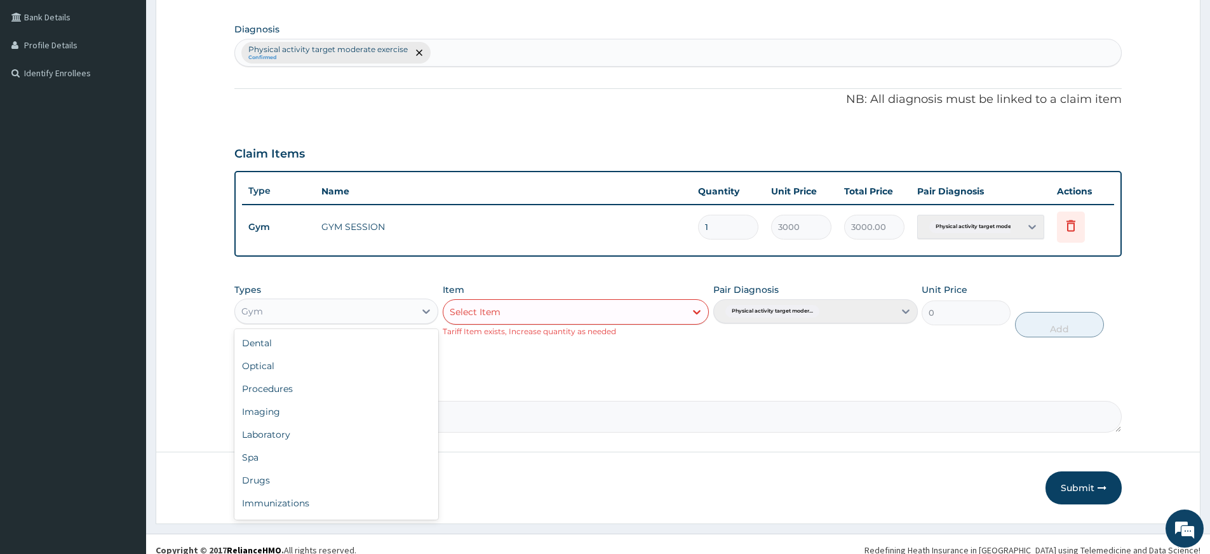
click at [356, 302] on div "Gym" at bounding box center [325, 311] width 180 height 20
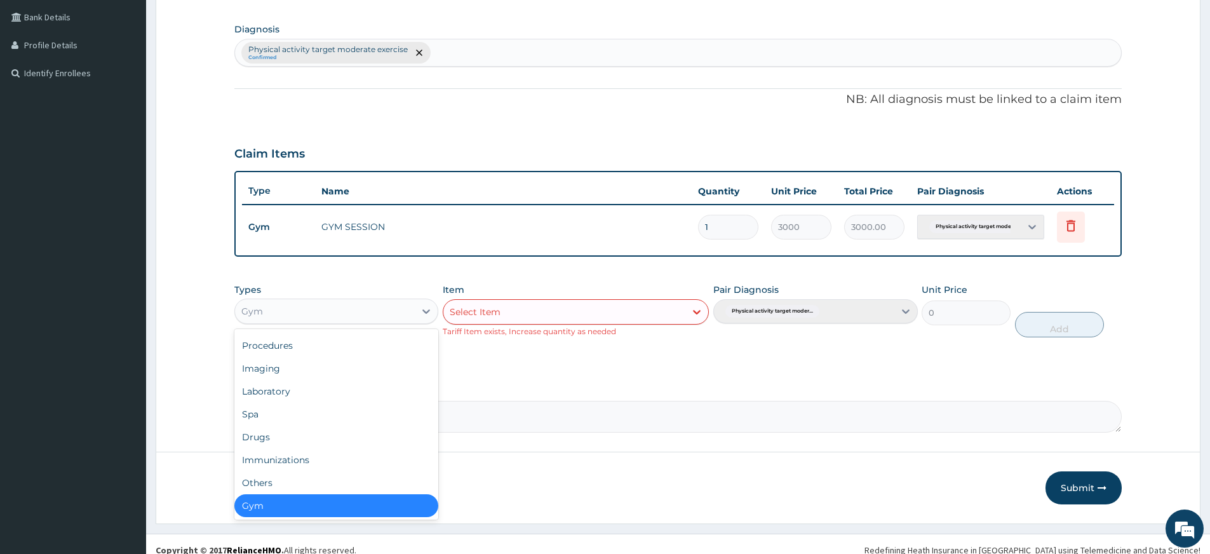
click at [321, 510] on div "Gym" at bounding box center [336, 505] width 204 height 23
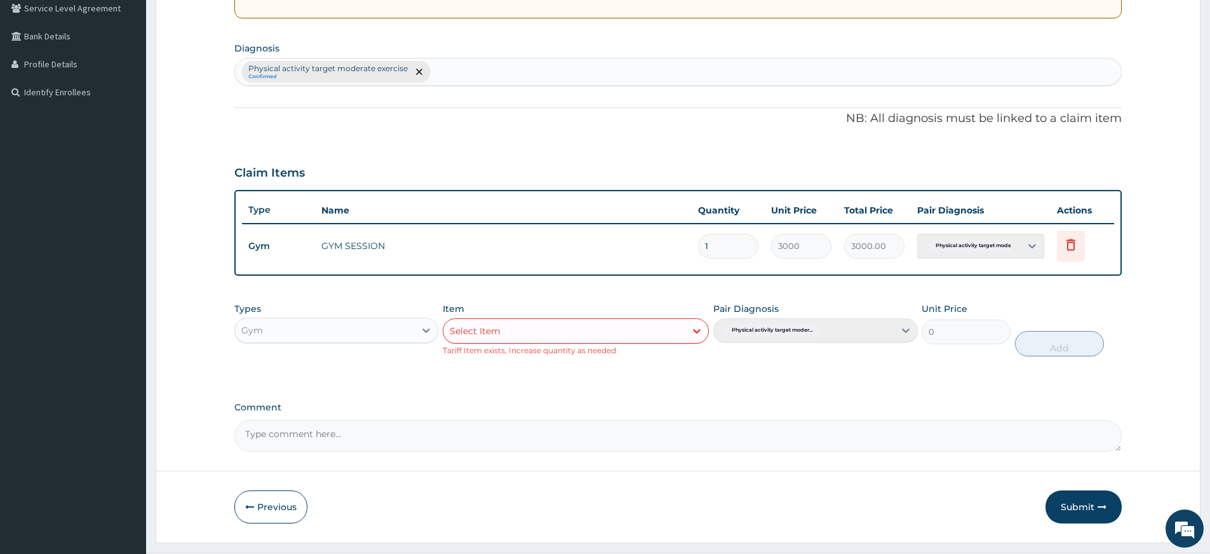
scroll to position [301, 0]
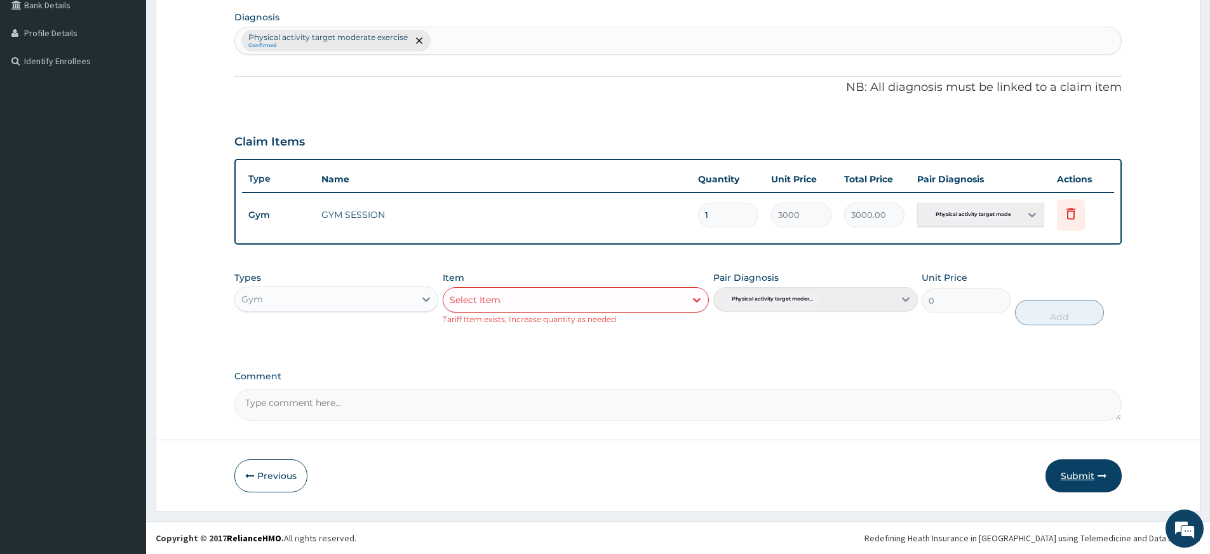
click at [1072, 470] on button "Submit" at bounding box center [1083, 475] width 76 height 33
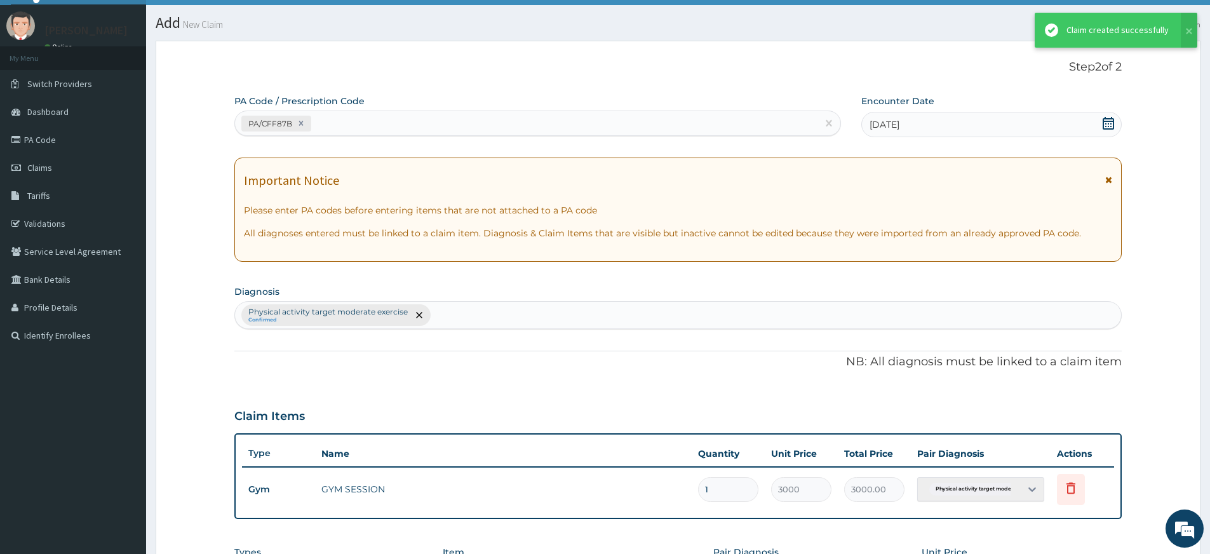
scroll to position [289, 0]
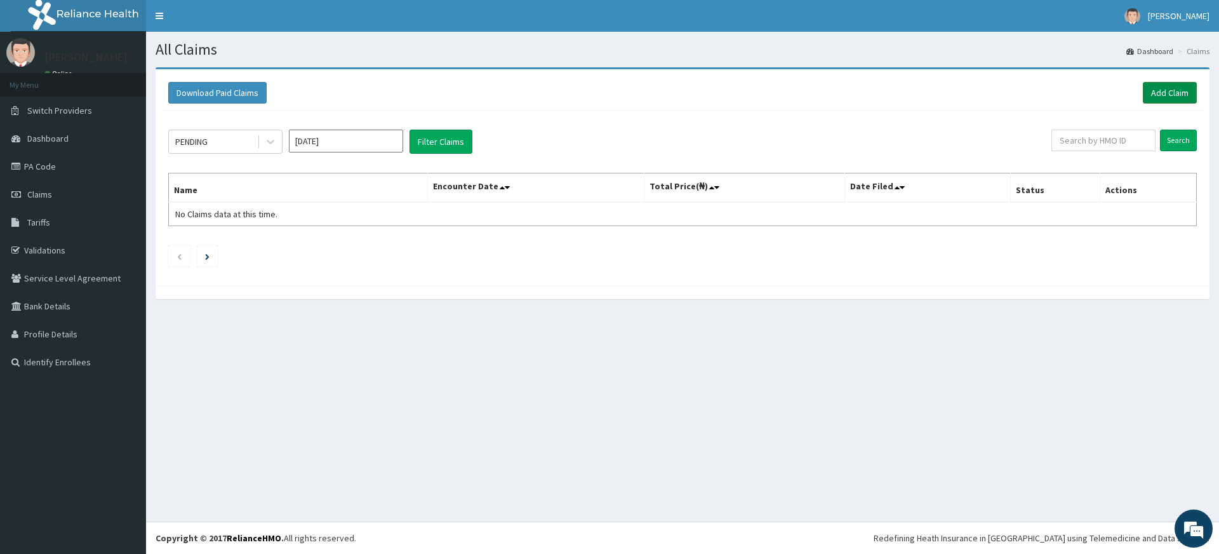
click at [1174, 93] on link "Add Claim" at bounding box center [1170, 93] width 54 height 22
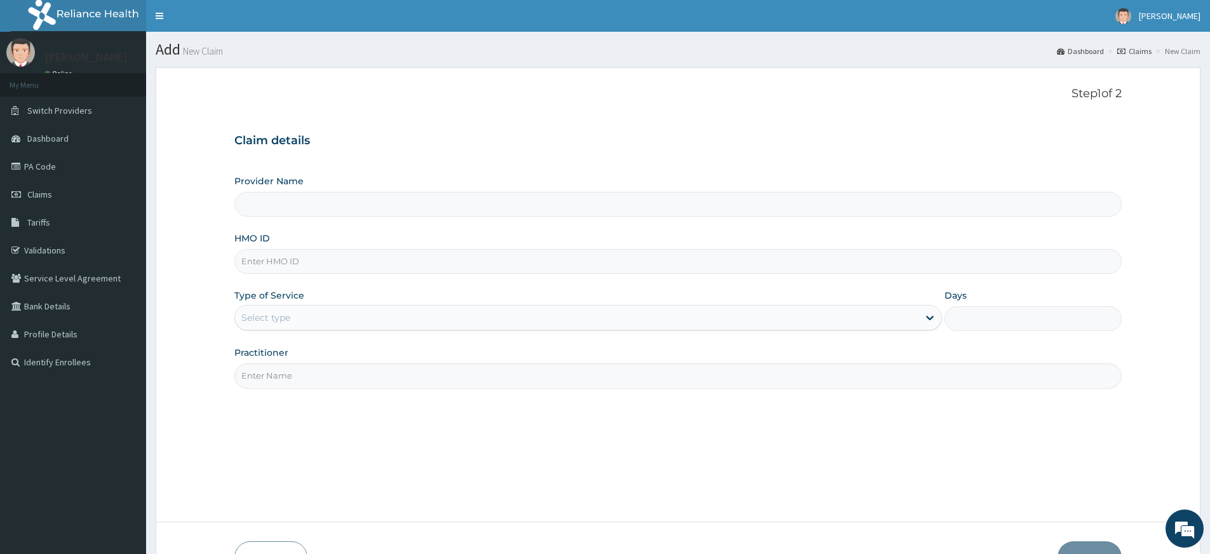
type input "Pure Fitness Africa | Lekki (fka Fitness Central)"
type input "1"
